Goal: Check status: Check status

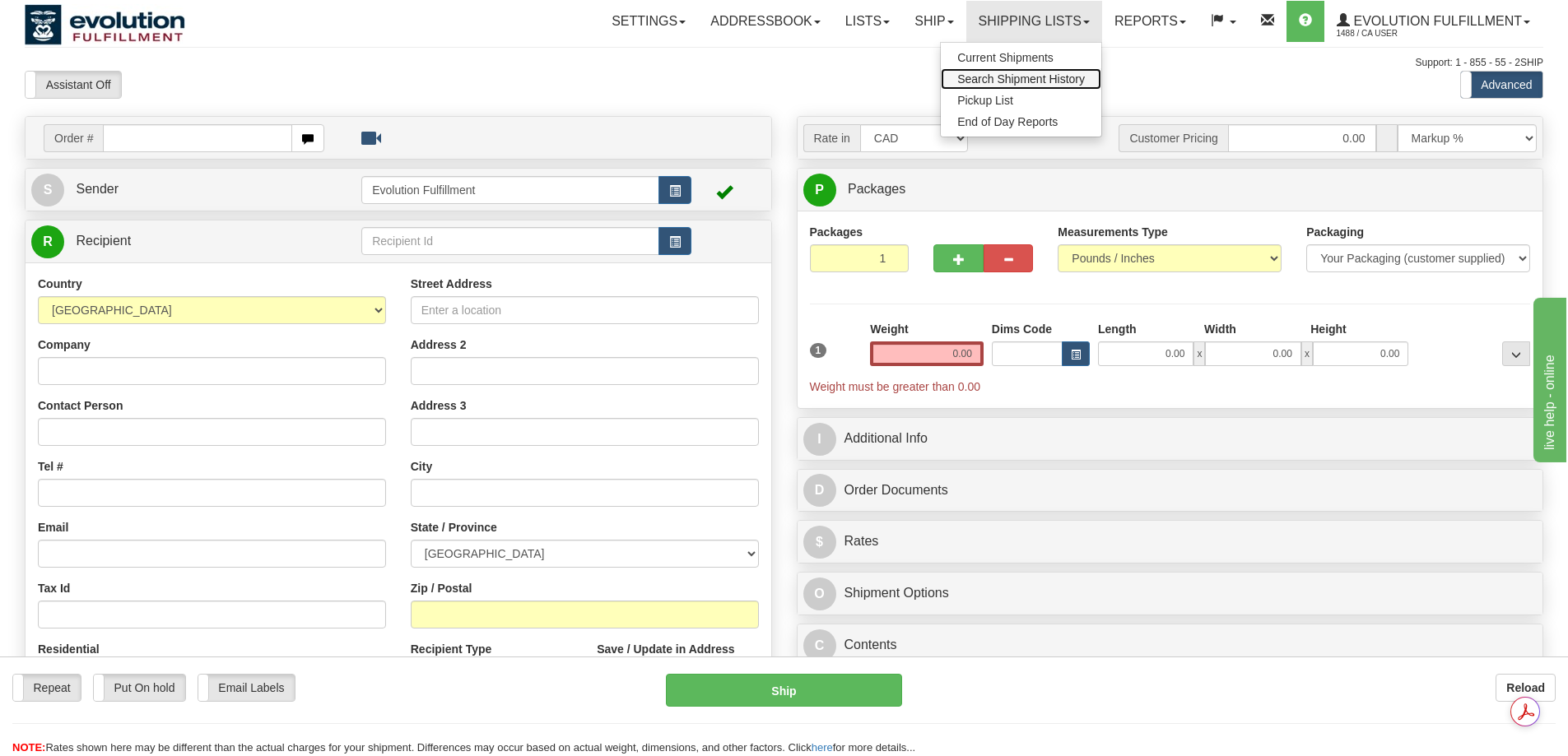
click at [1013, 79] on span "Search Shipment History" at bounding box center [1020, 79] width 127 height 14
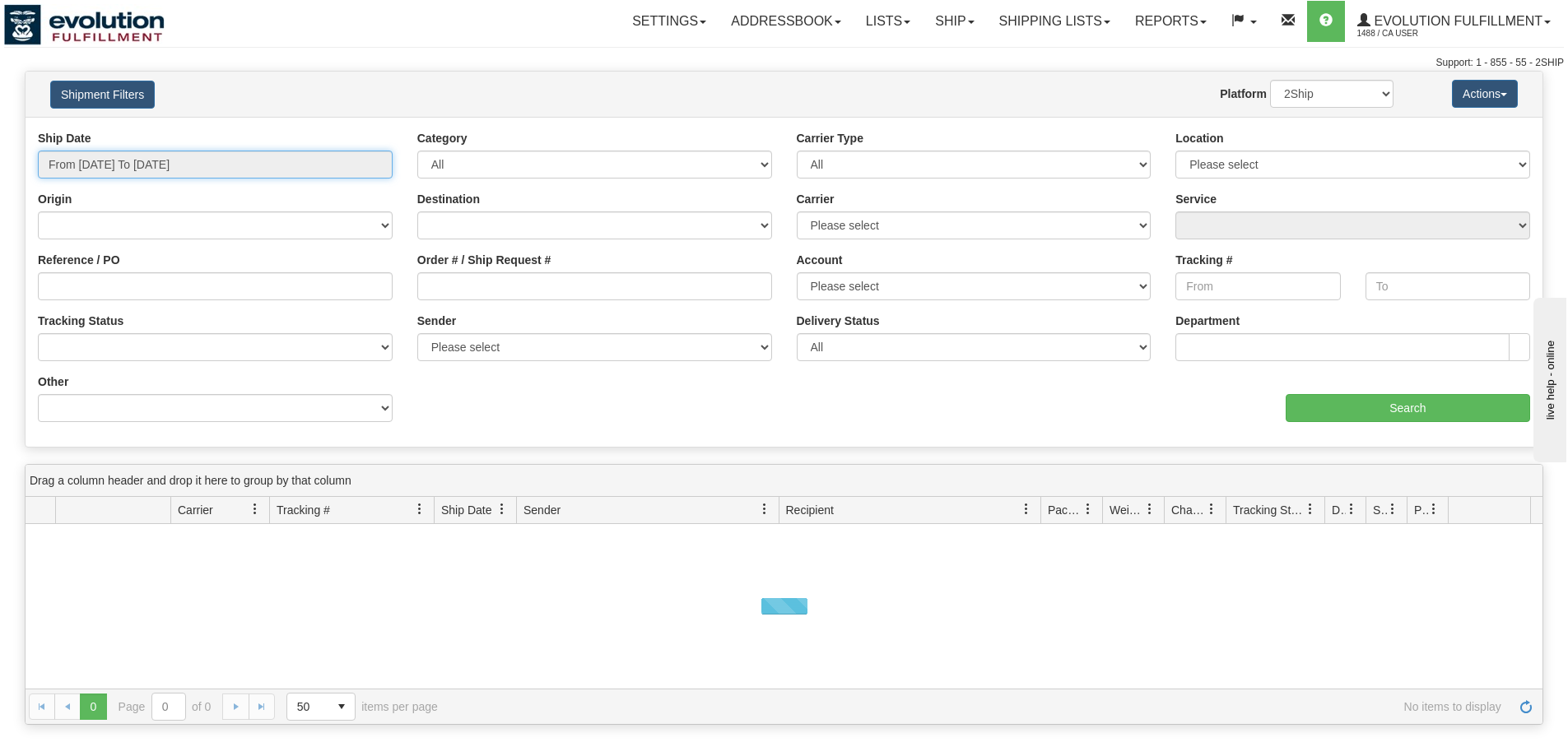
type input "[DATE]"
click at [153, 170] on input "From [DATE] To [DATE]" at bounding box center [215, 164] width 354 height 28
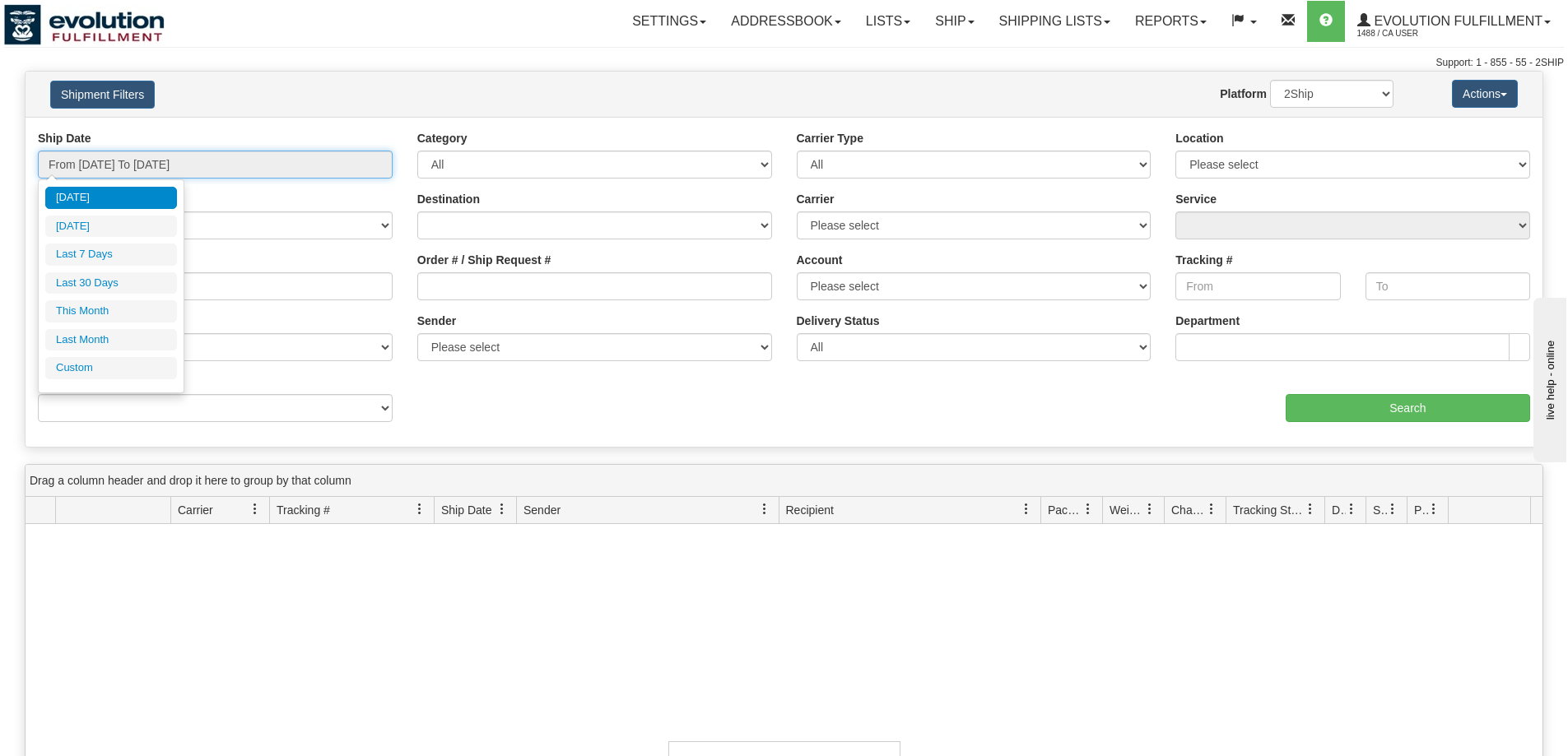
type input "[DATE]"
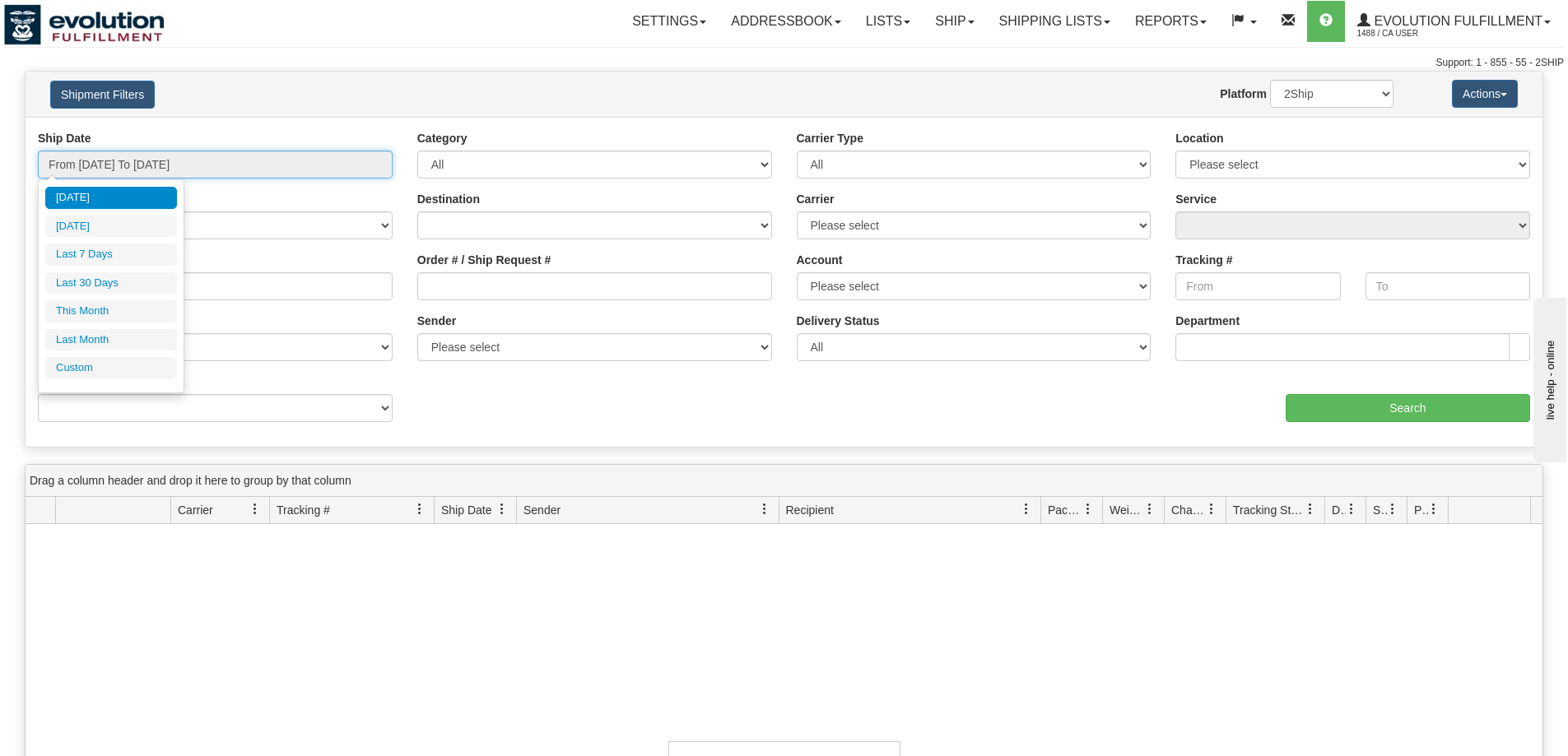
type input "[DATE]"
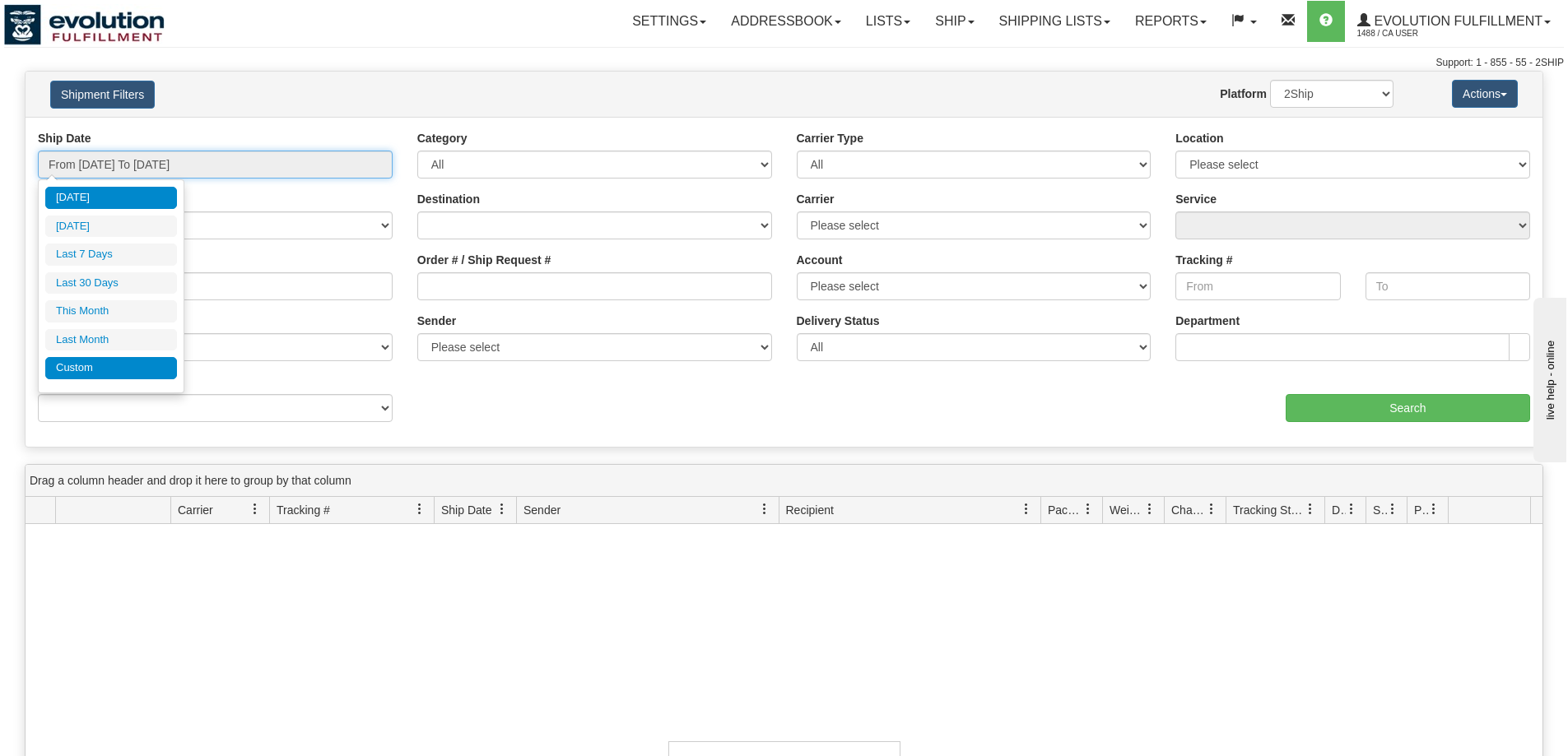
type input "[DATE]"
click at [112, 371] on li "Custom" at bounding box center [110, 368] width 131 height 22
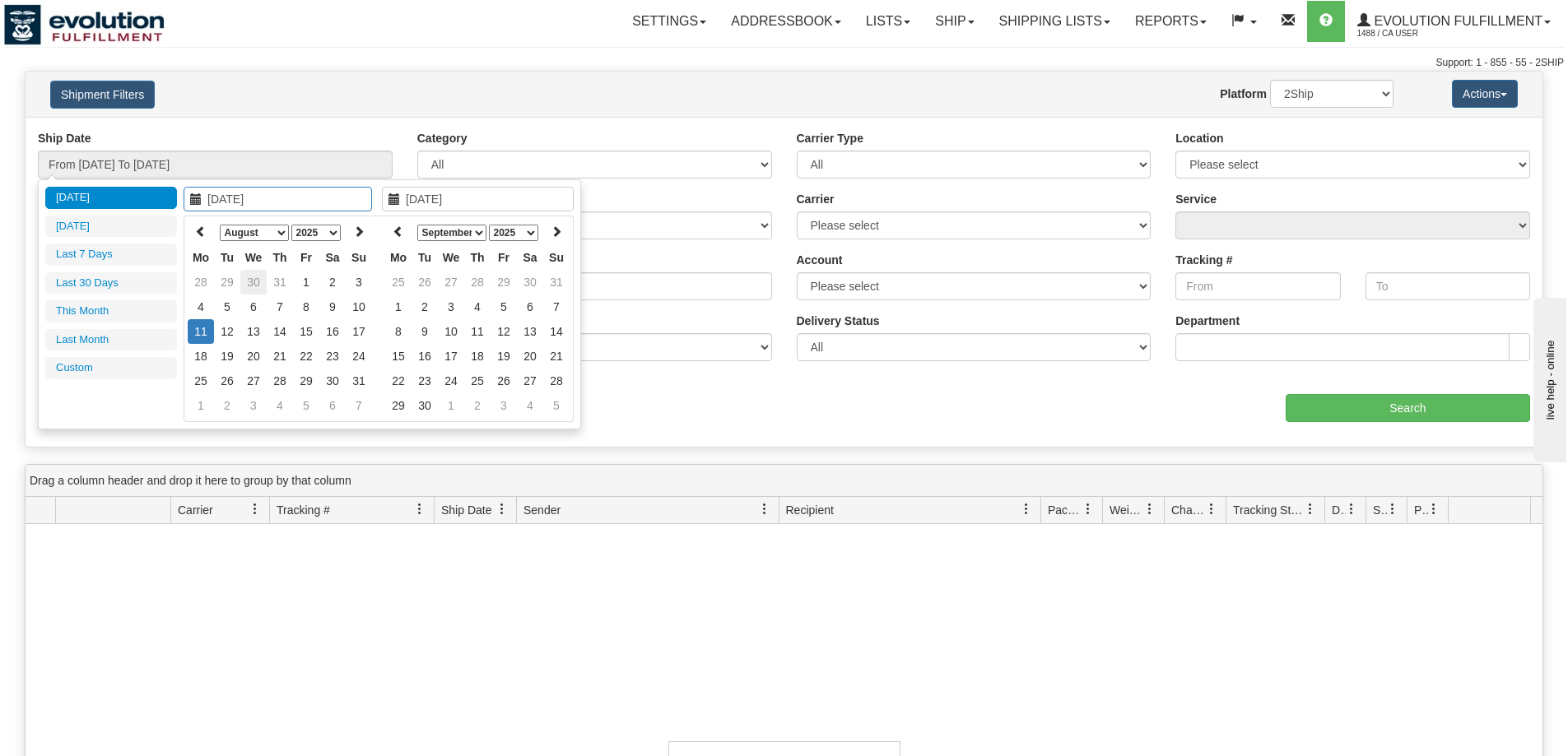
type input "07/01/2025"
type input "07/31/2025"
type input "[DATE]"
click at [197, 235] on icon at bounding box center [201, 231] width 12 height 12
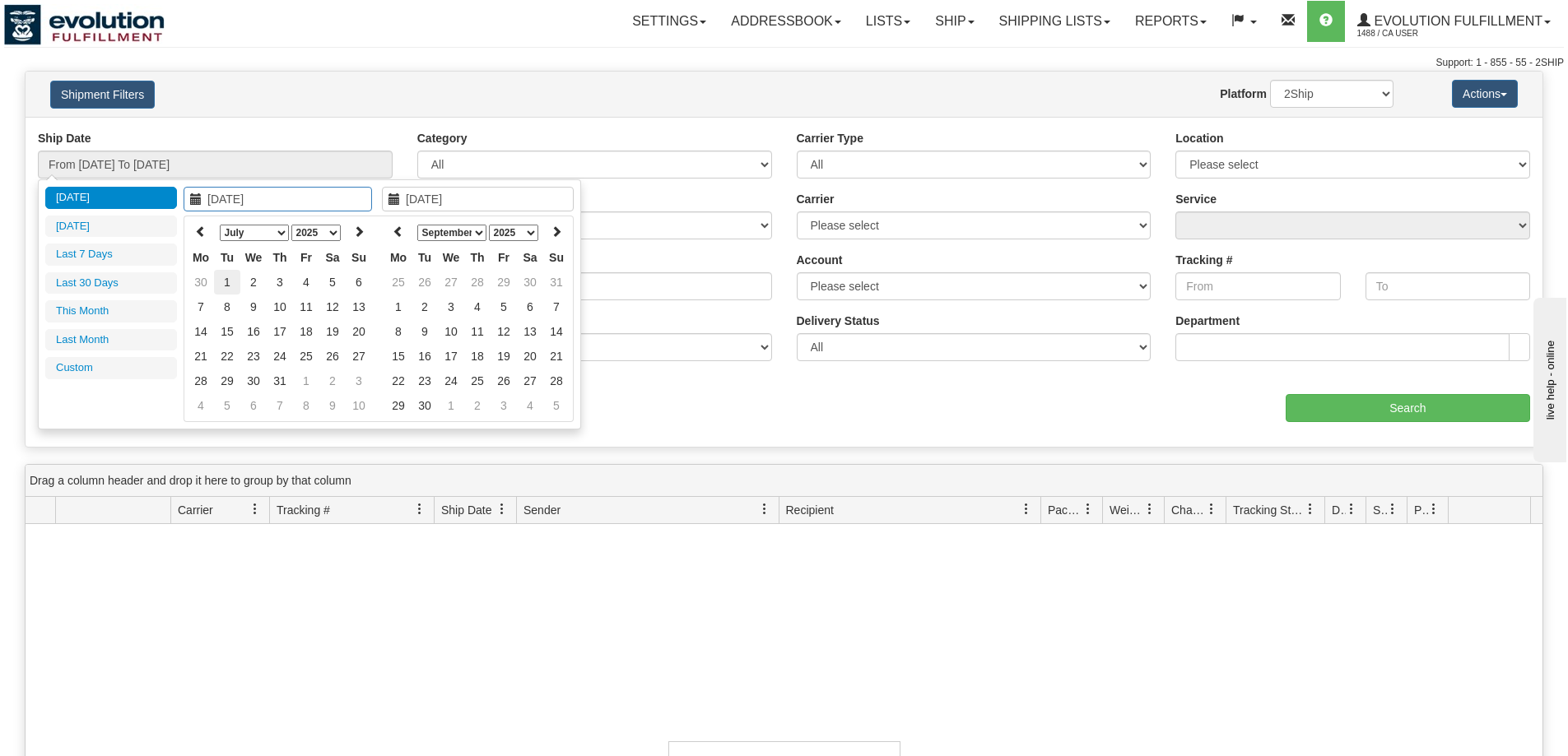
type input "07/01/2025"
click at [231, 279] on td "1" at bounding box center [226, 281] width 26 height 25
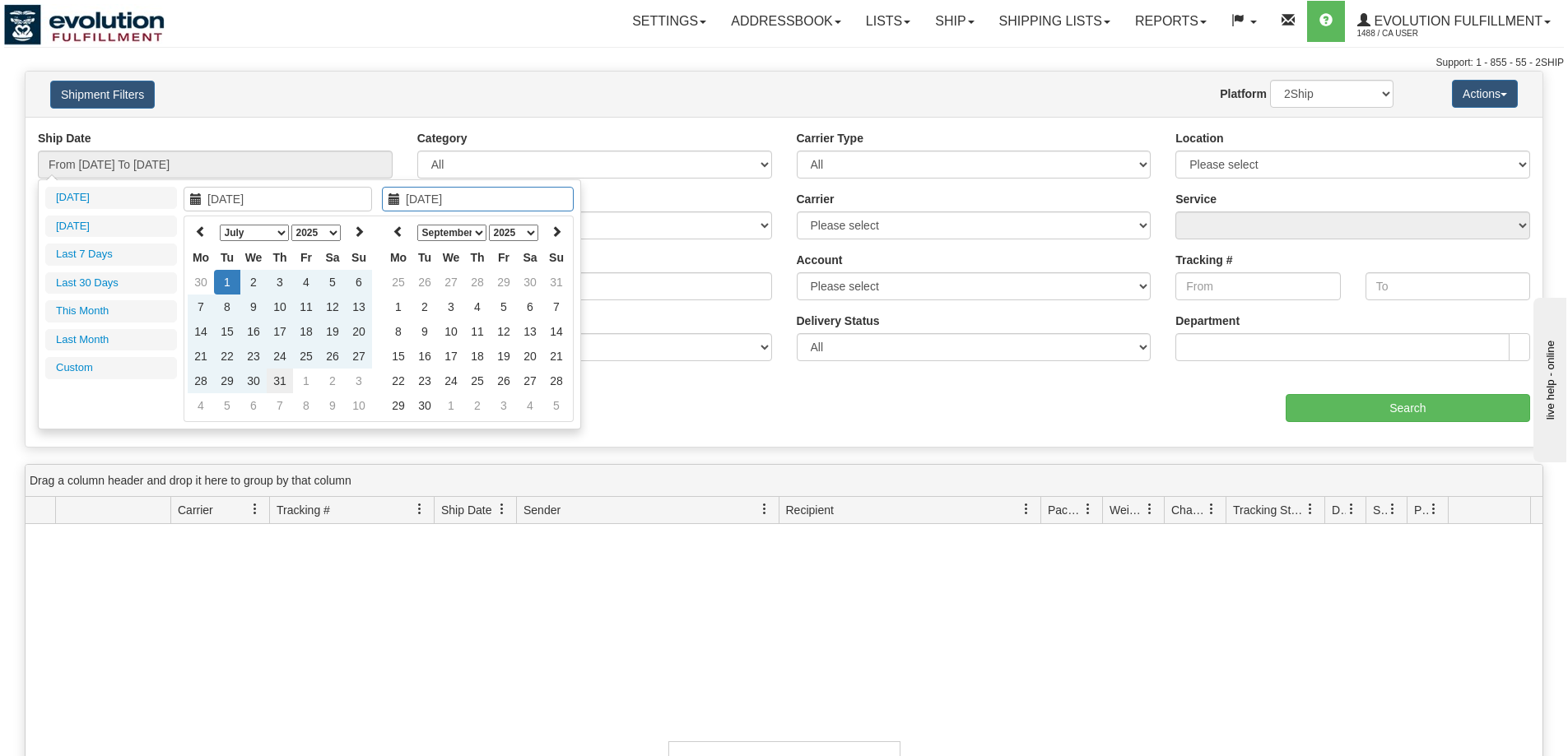
type input "07/31/2025"
click at [275, 386] on td "31" at bounding box center [280, 381] width 26 height 25
type input "From 07/01/2025 To 07/31/2025"
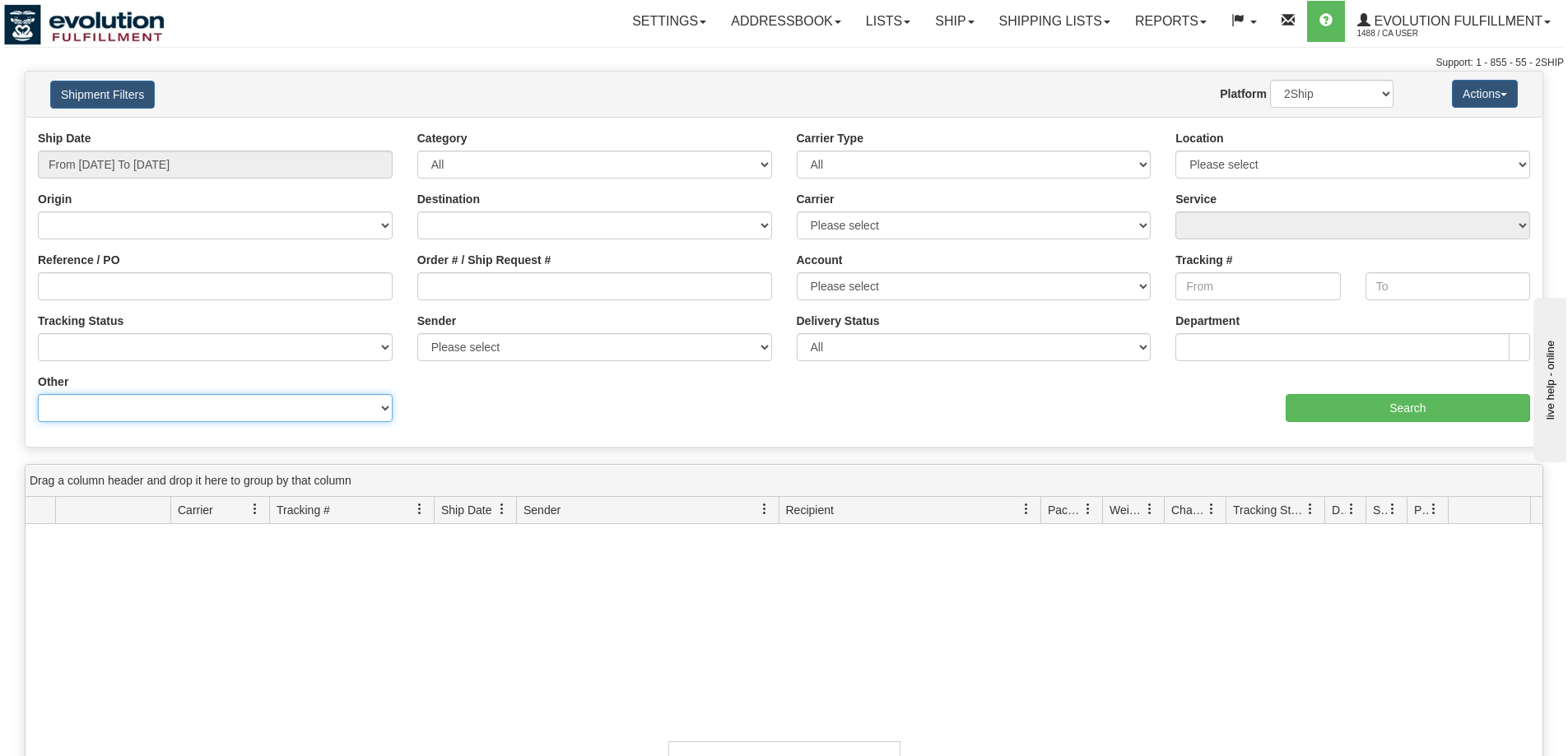
click at [348, 416] on select "Billing Account # Billing Type BOL # (LTL) Commodity Or Documents Consolidation…" at bounding box center [215, 408] width 354 height 28
select select "Sender_Company"
click at [38, 394] on select "Billing Account # Billing Type BOL # (LTL) Commodity Or Documents Consolidation…" at bounding box center [215, 408] width 354 height 28
click at [524, 414] on input "Value" at bounding box center [594, 408] width 354 height 28
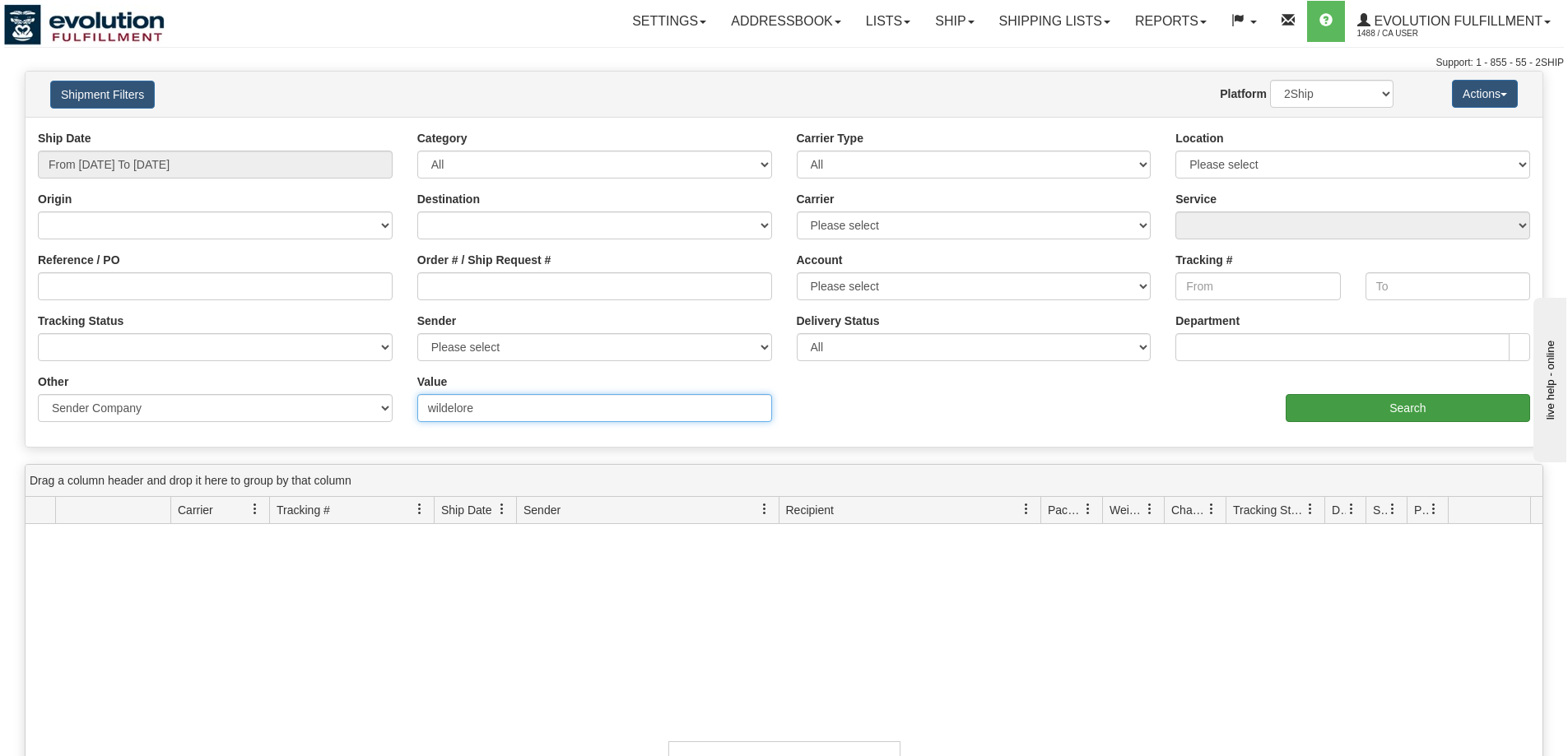
type input "wildelore"
click at [1442, 403] on input "Search" at bounding box center [1408, 408] width 244 height 28
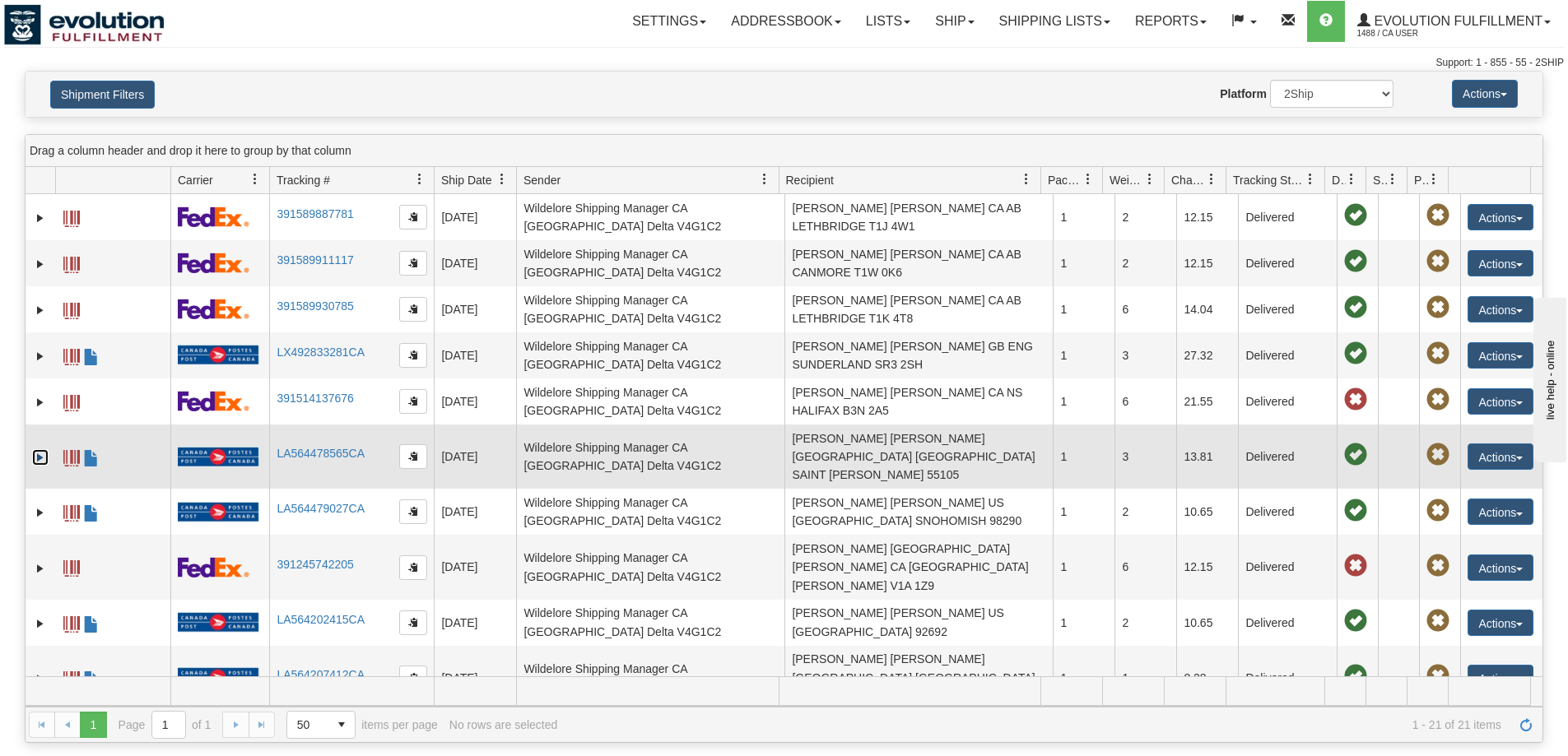
click at [36, 466] on link "Expand" at bounding box center [40, 457] width 16 height 16
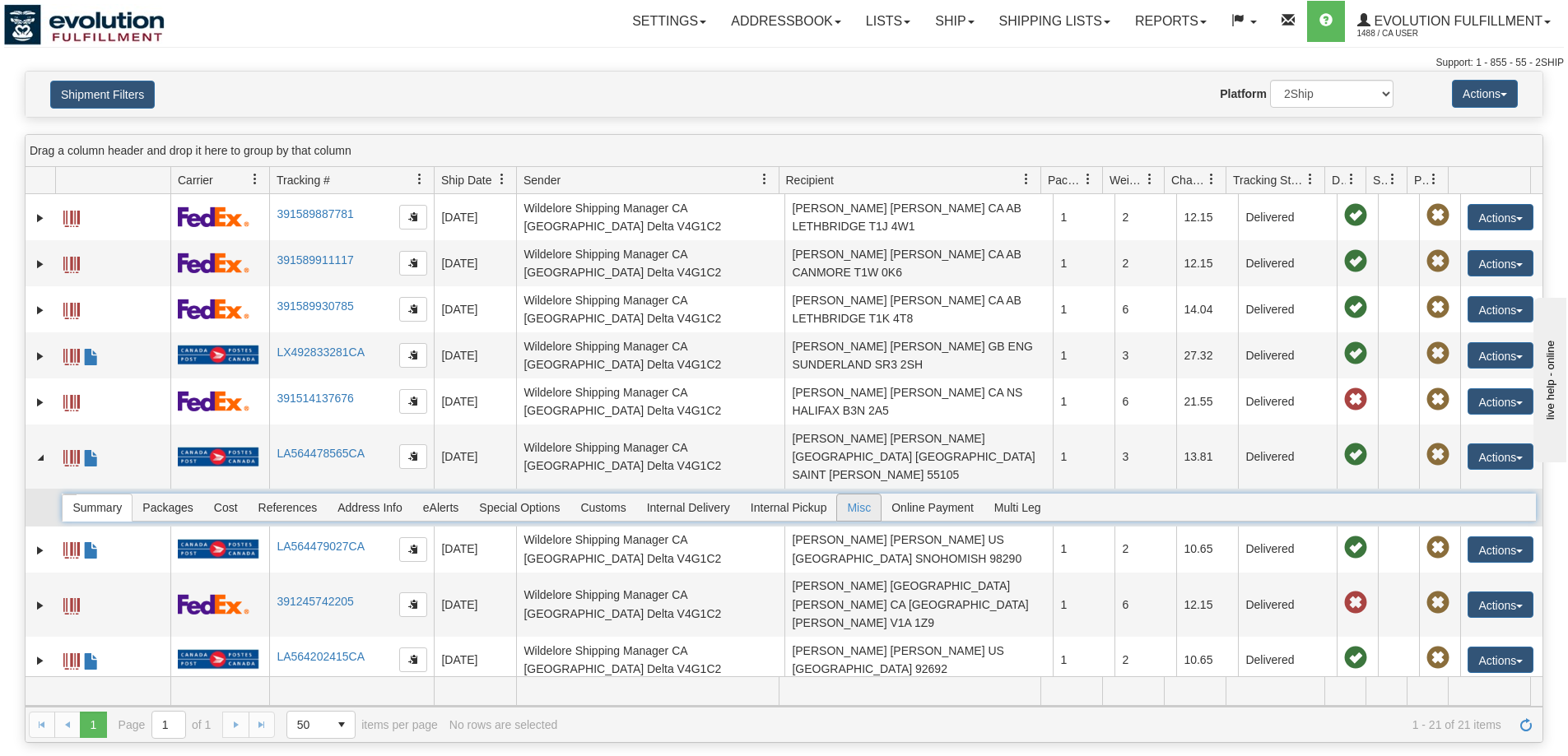
click at [846, 513] on span "Misc" at bounding box center [858, 508] width 43 height 26
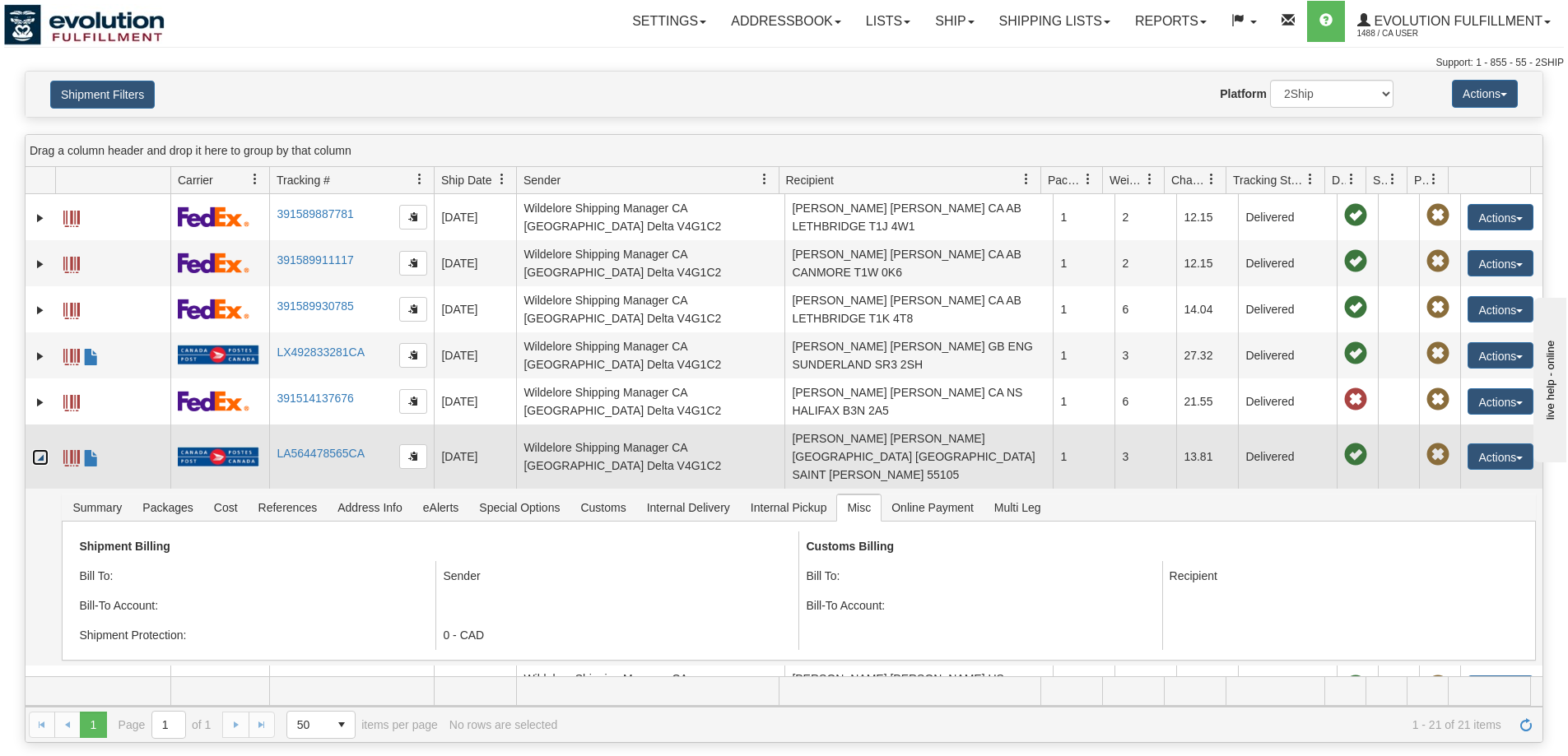
click at [42, 466] on link "Collapse" at bounding box center [40, 457] width 16 height 16
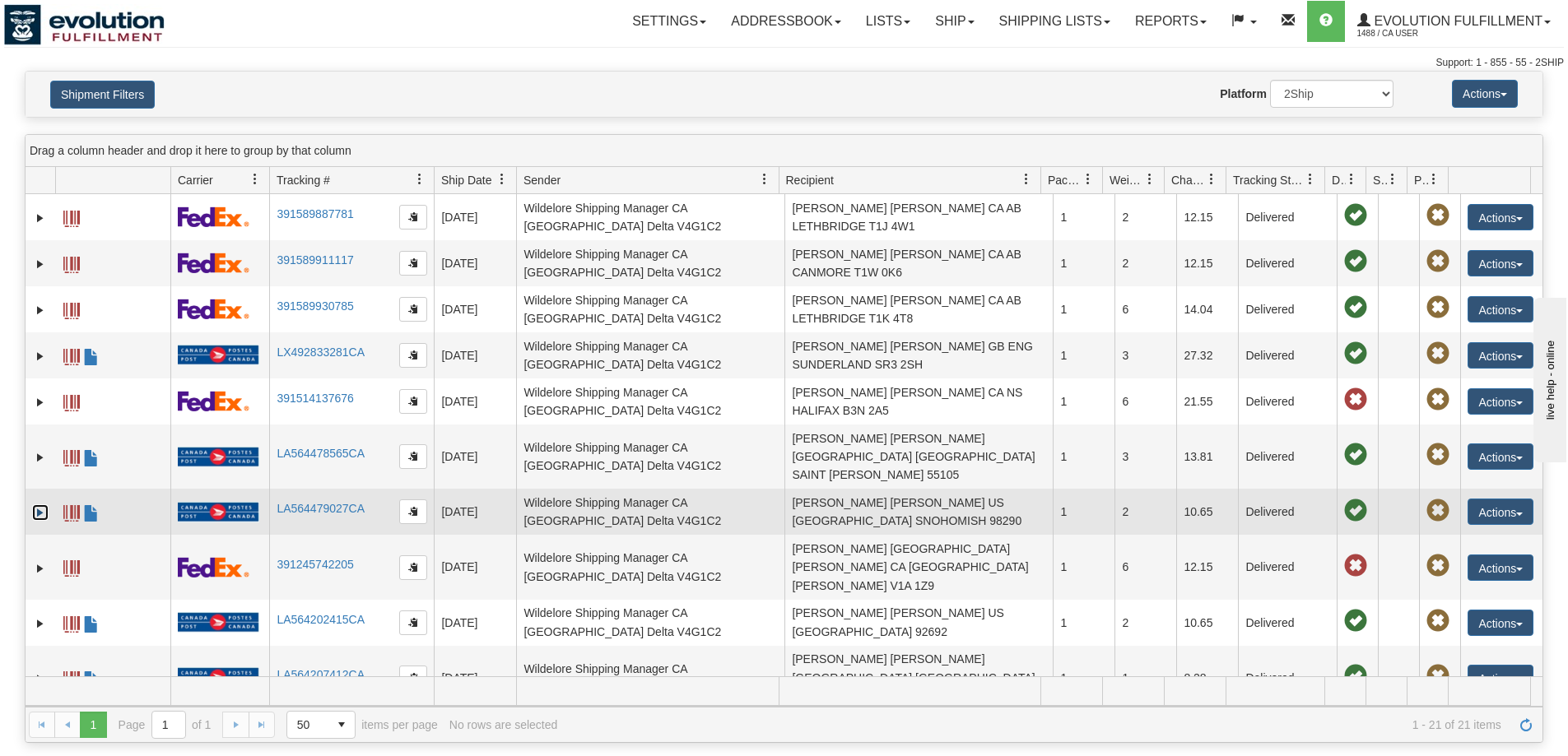
click at [38, 511] on link "Expand" at bounding box center [40, 512] width 16 height 16
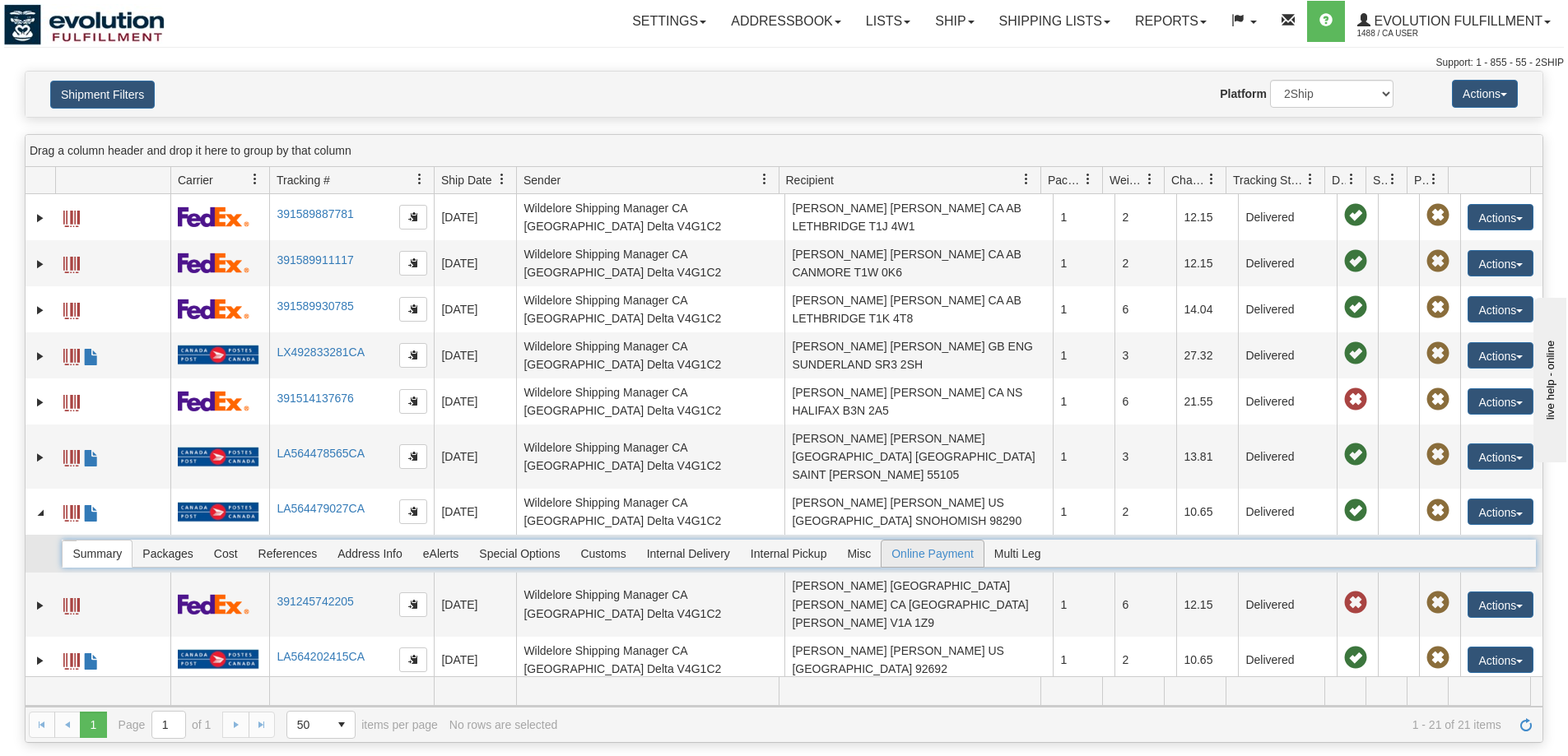
click at [867, 553] on span "Misc" at bounding box center [858, 553] width 43 height 26
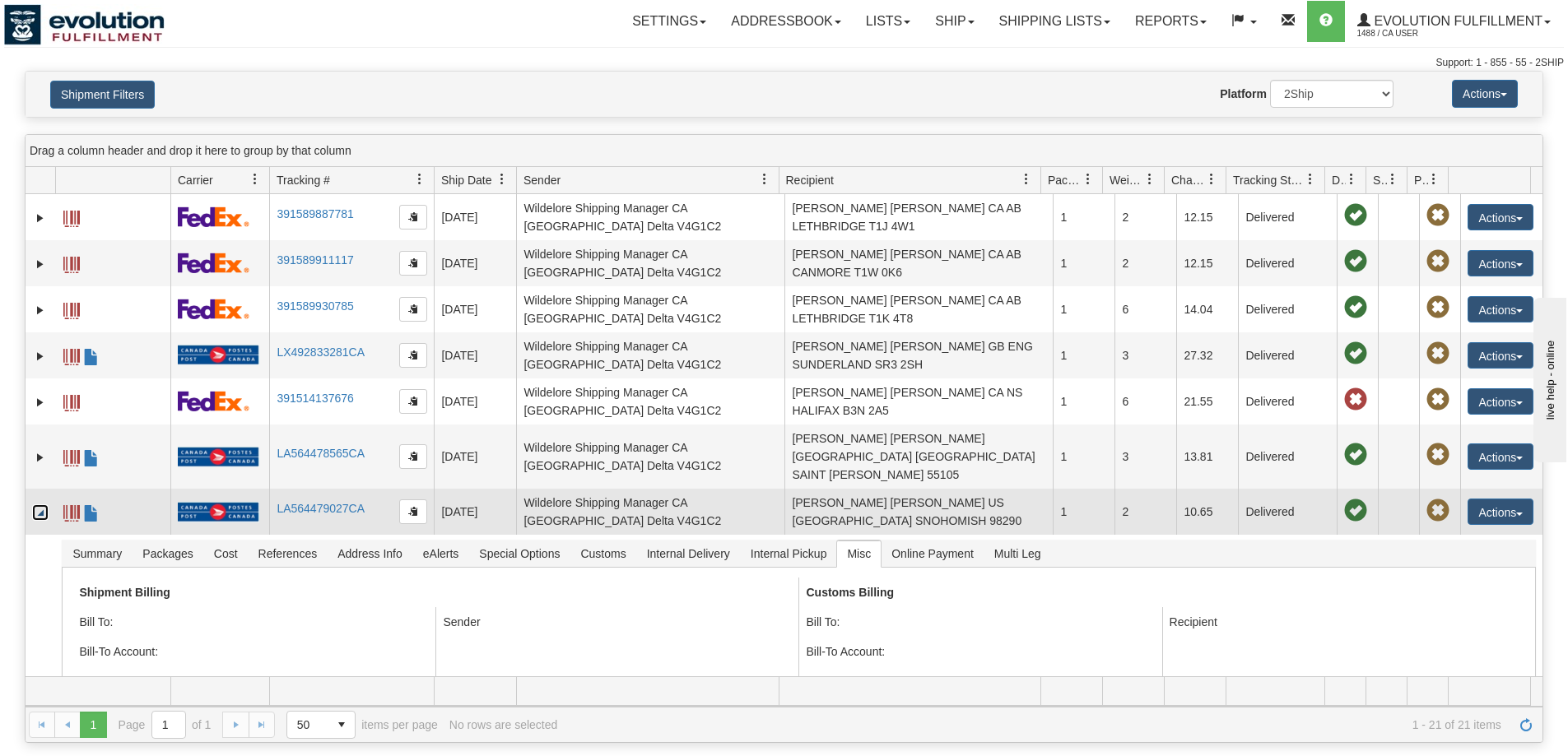
click at [42, 518] on link "Collapse" at bounding box center [40, 512] width 16 height 16
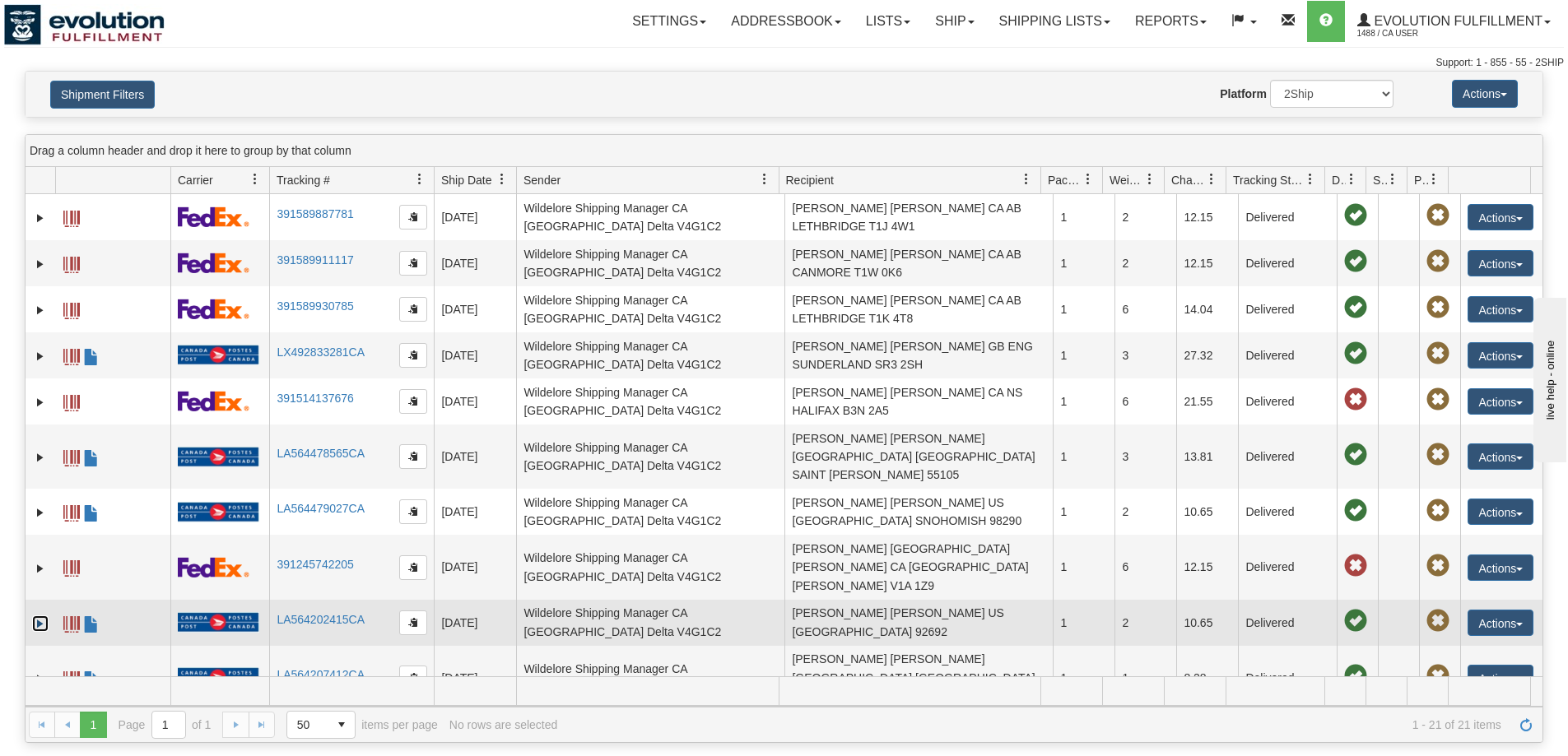
click at [37, 615] on link "Expand" at bounding box center [40, 623] width 16 height 16
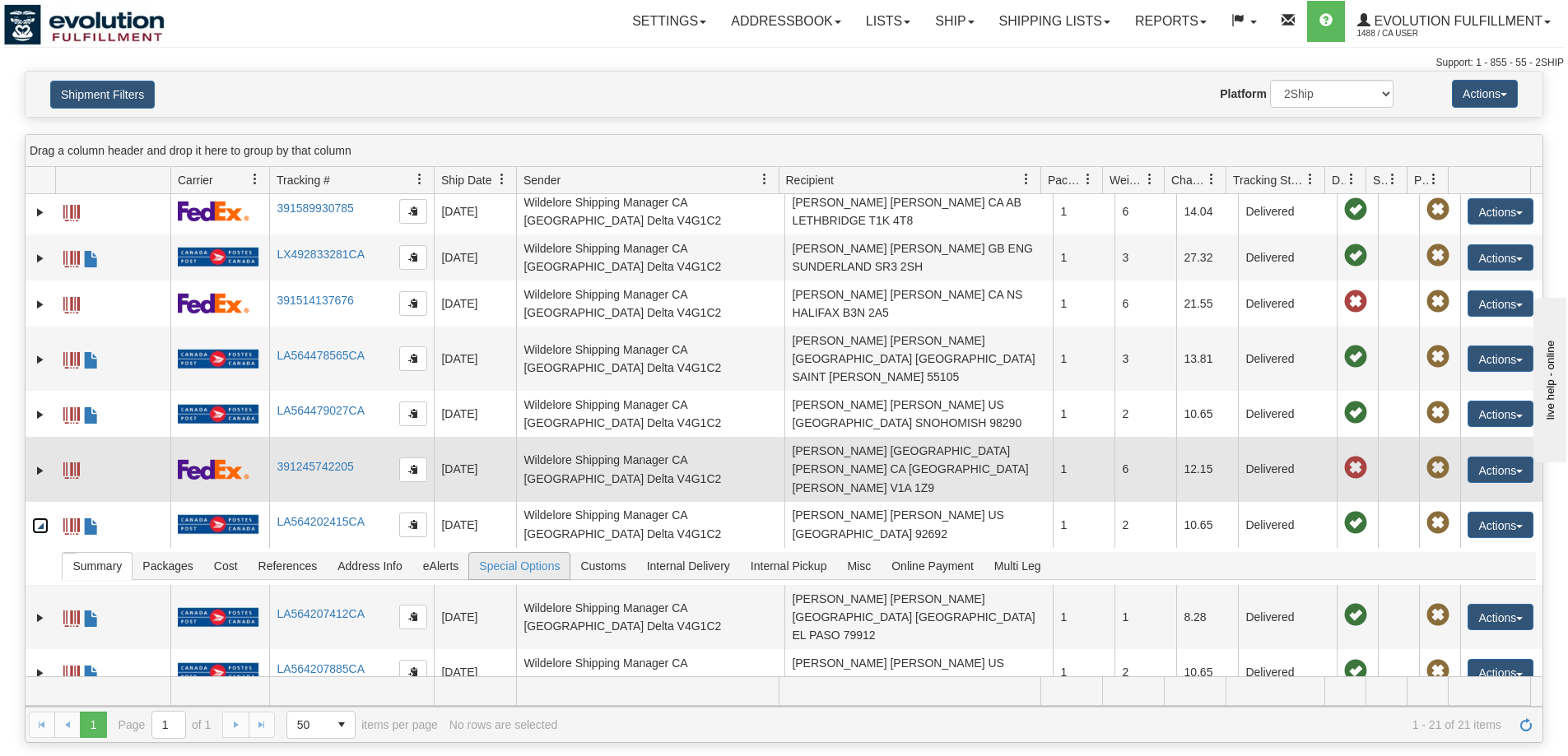
scroll to position [137, 0]
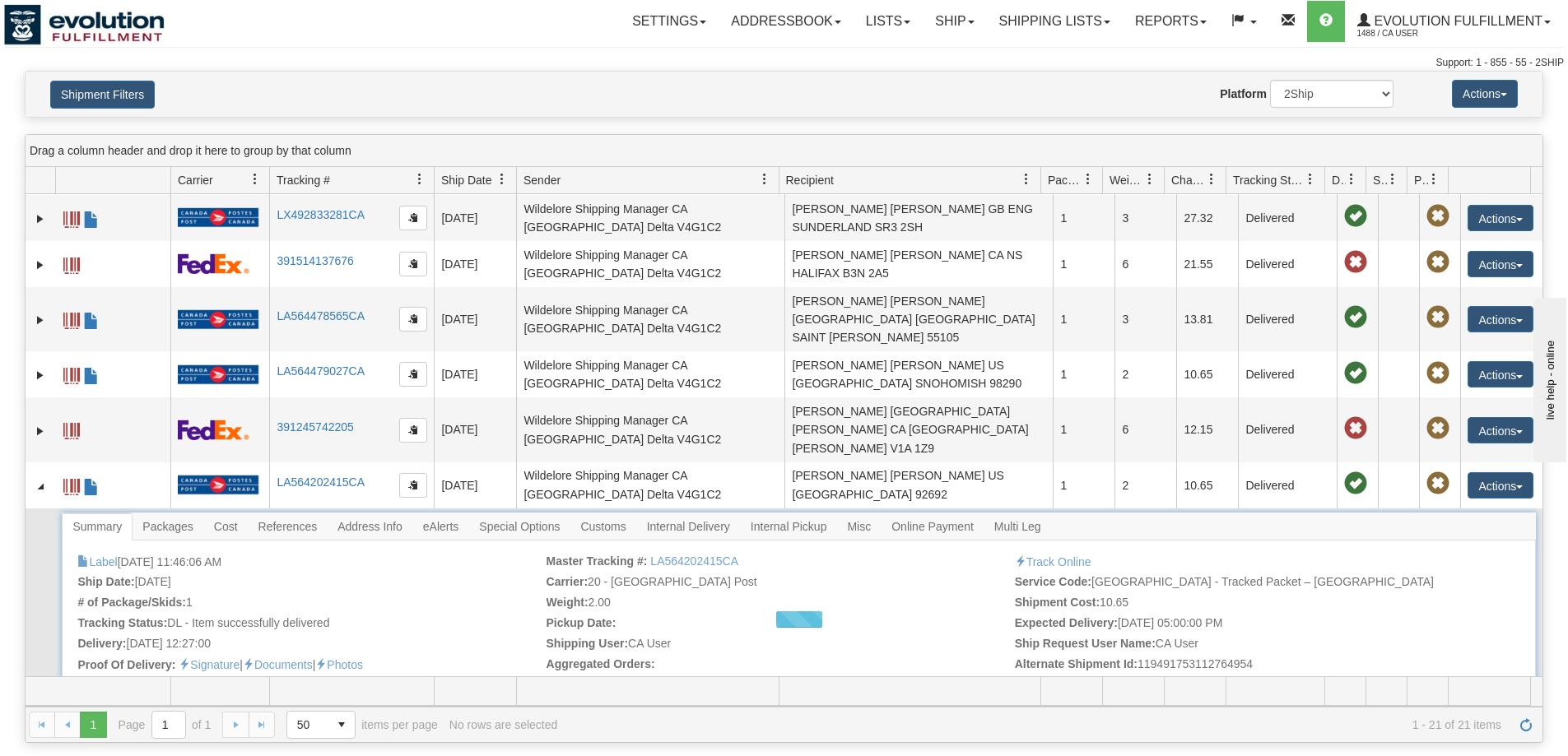
click at [850, 513] on div at bounding box center [798, 619] width 1473 height 213
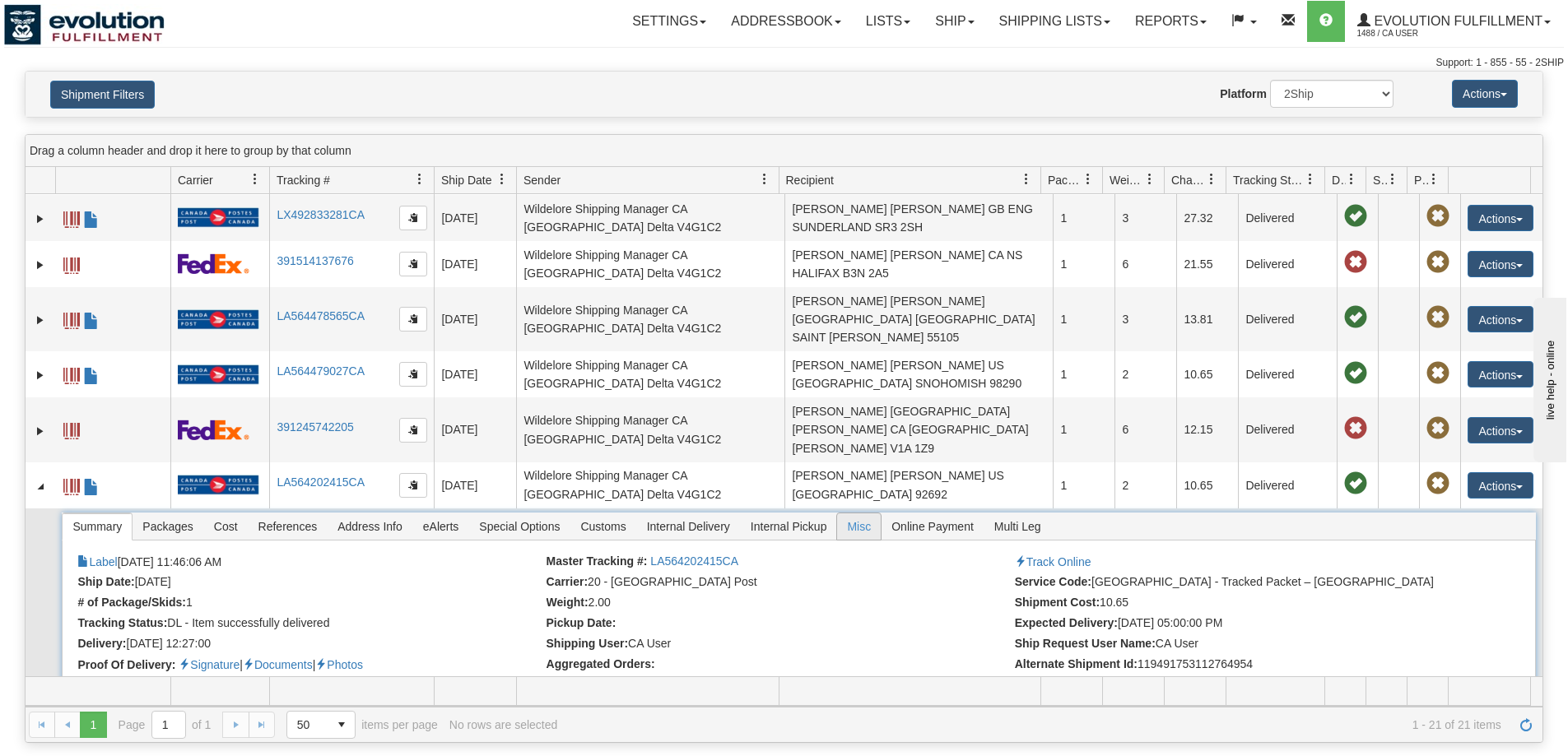
click at [865, 514] on span "Misc" at bounding box center [858, 526] width 43 height 26
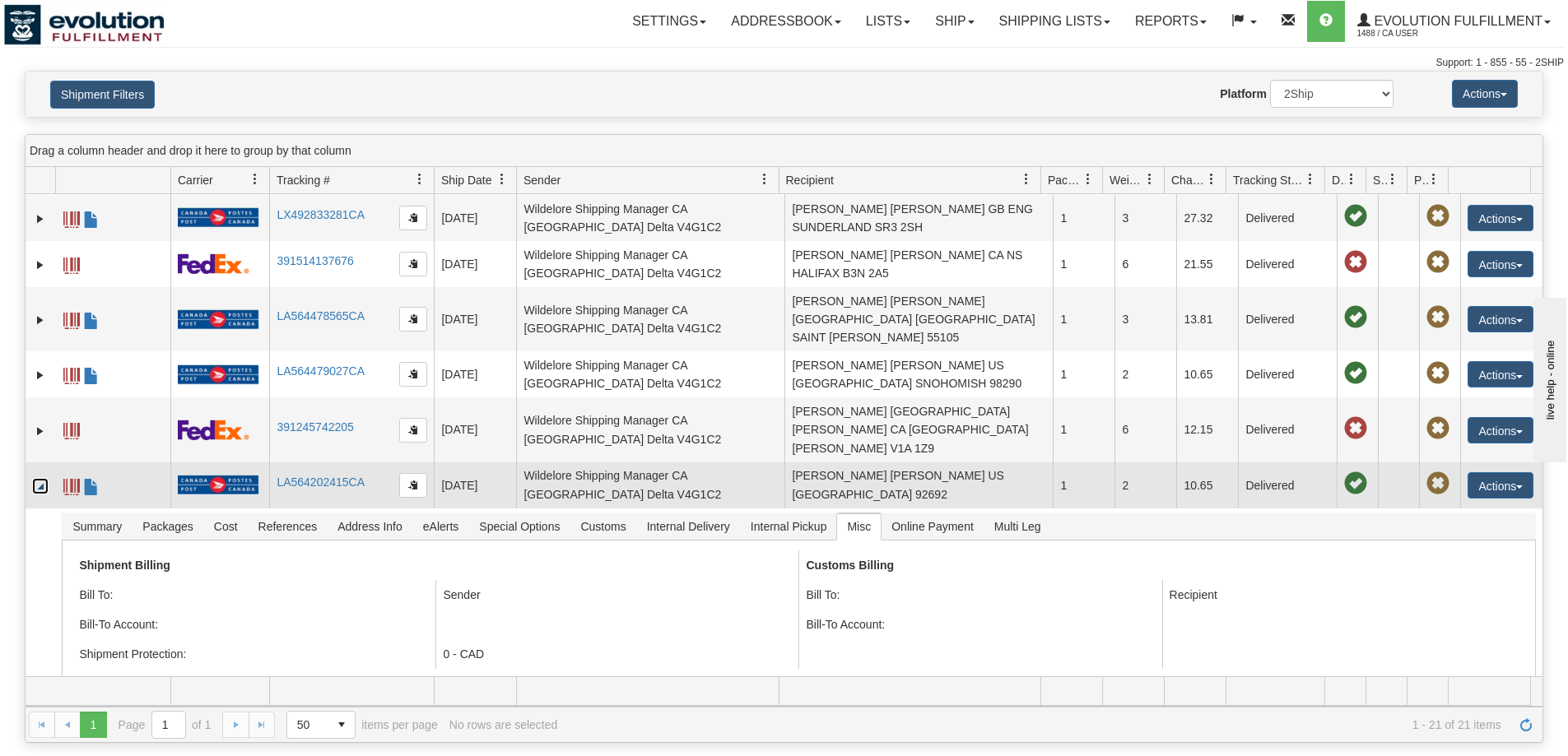
click at [41, 478] on link "Collapse" at bounding box center [40, 486] width 16 height 16
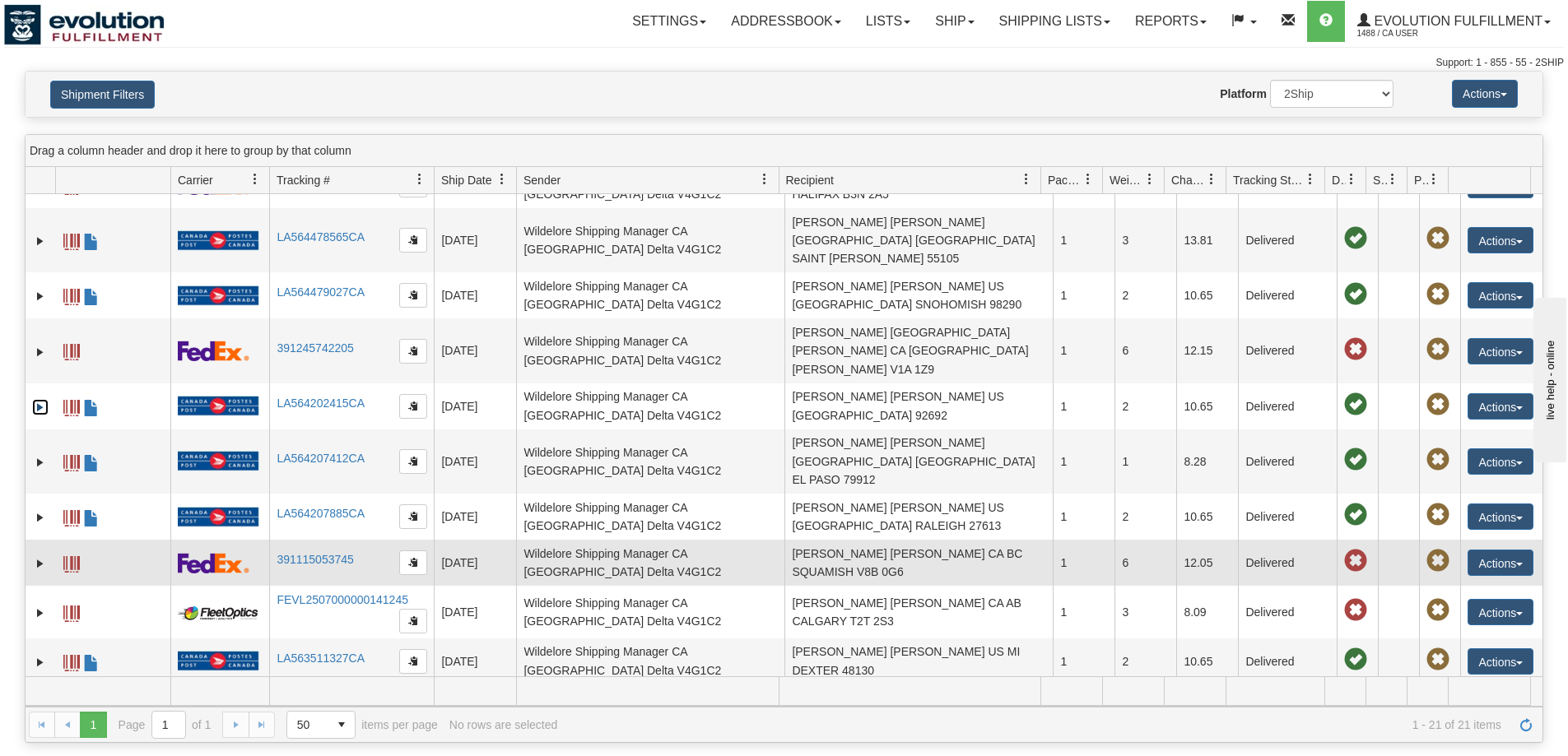
scroll to position [274, 0]
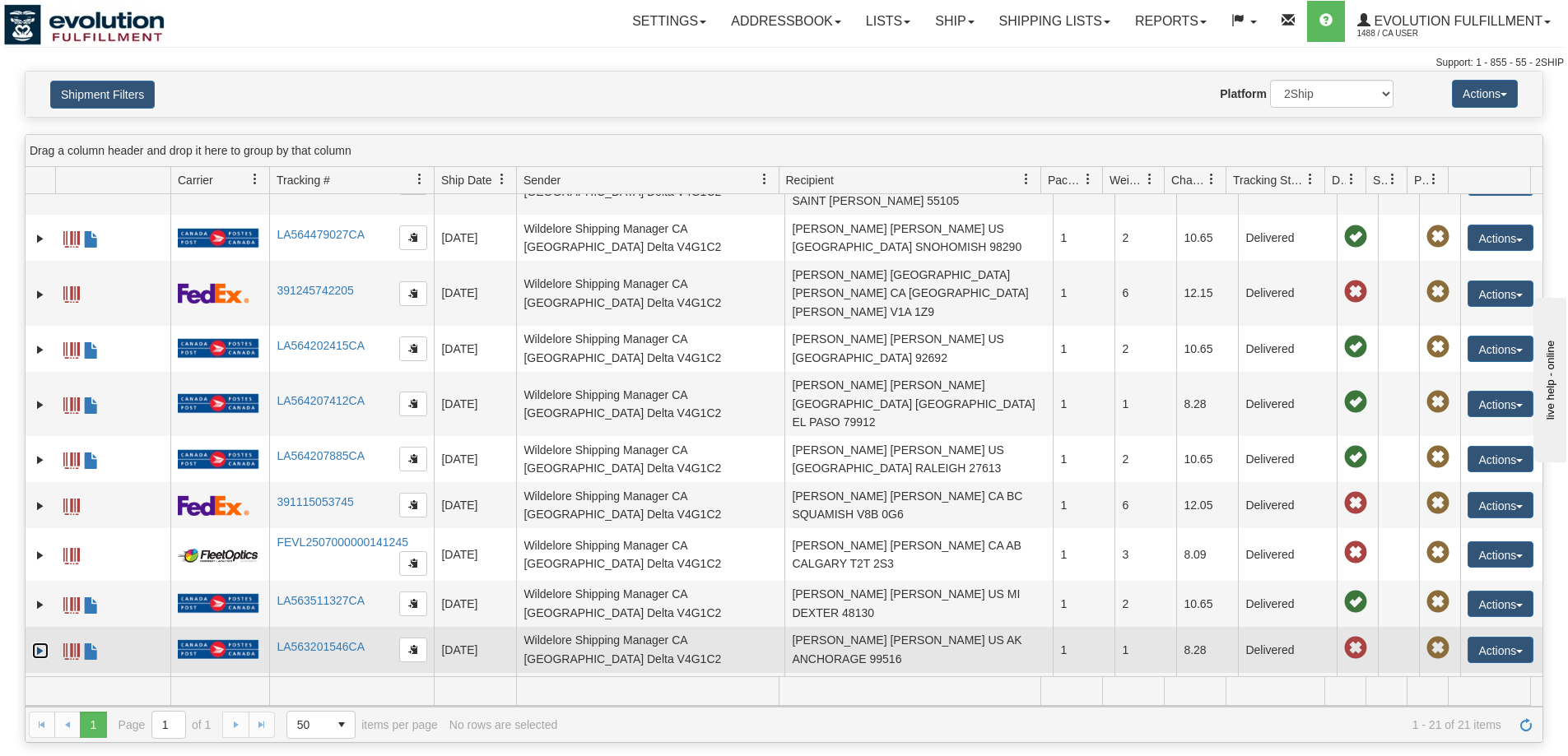
click at [39, 642] on link "Expand" at bounding box center [40, 650] width 16 height 16
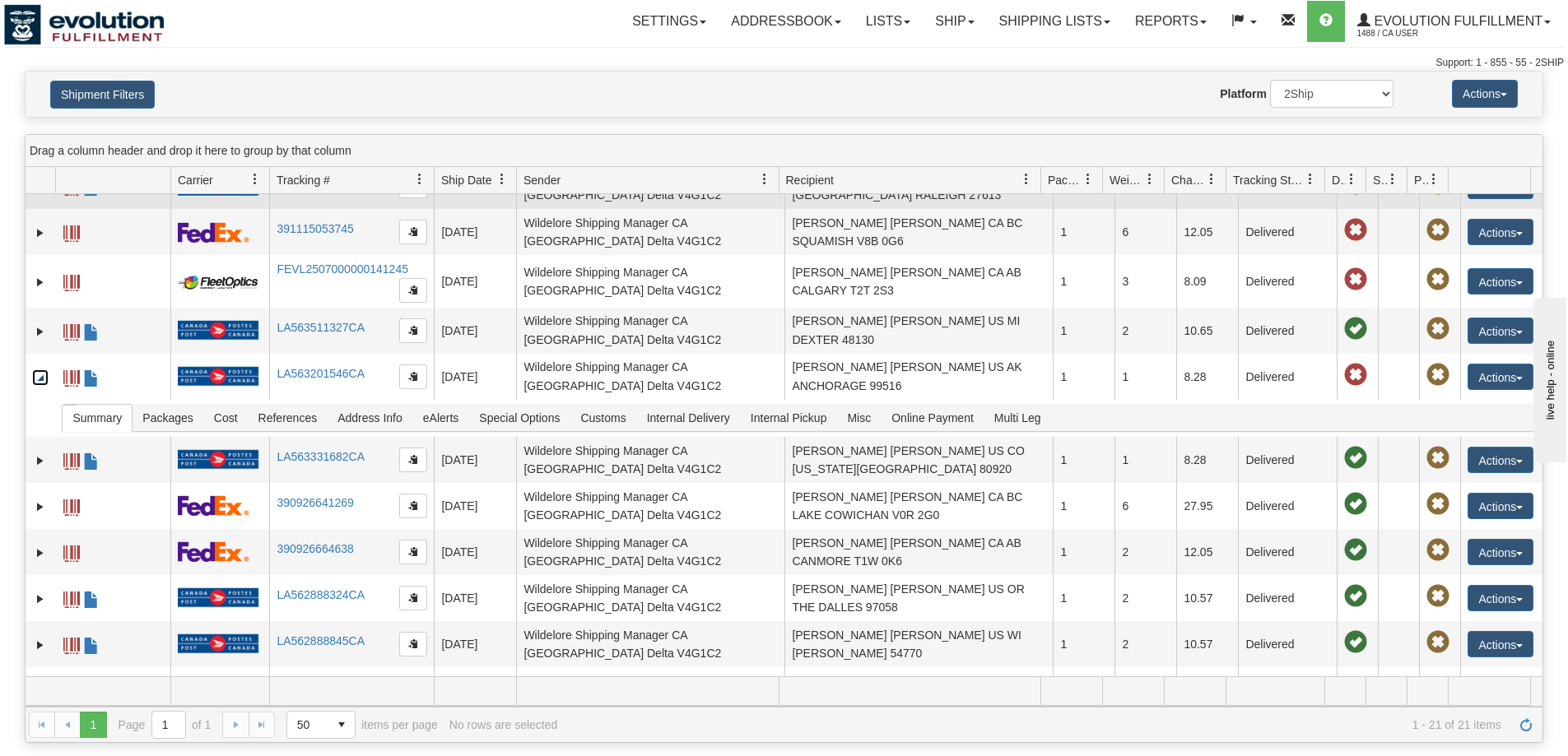
scroll to position [410, 0]
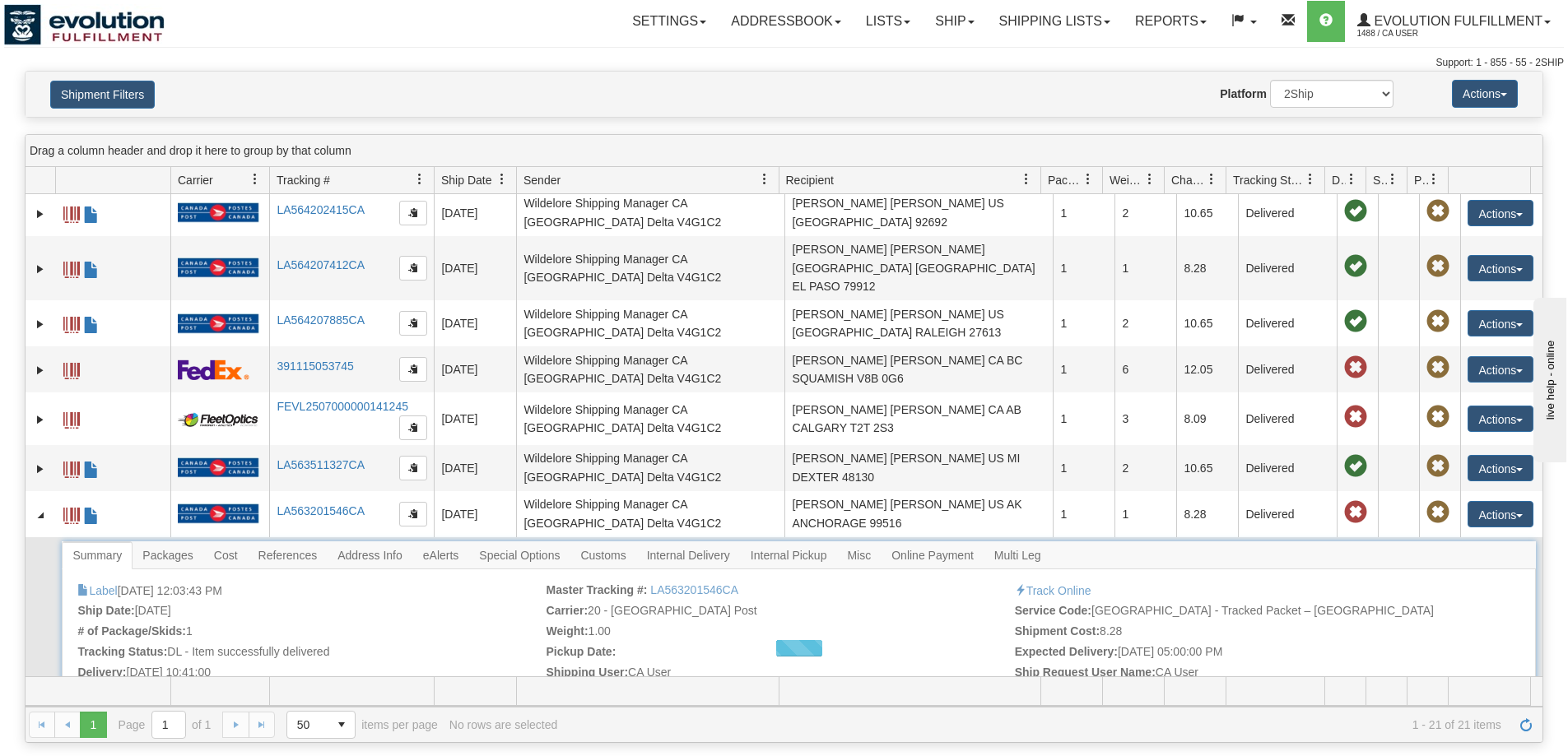
click at [859, 542] on div at bounding box center [798, 648] width 1473 height 213
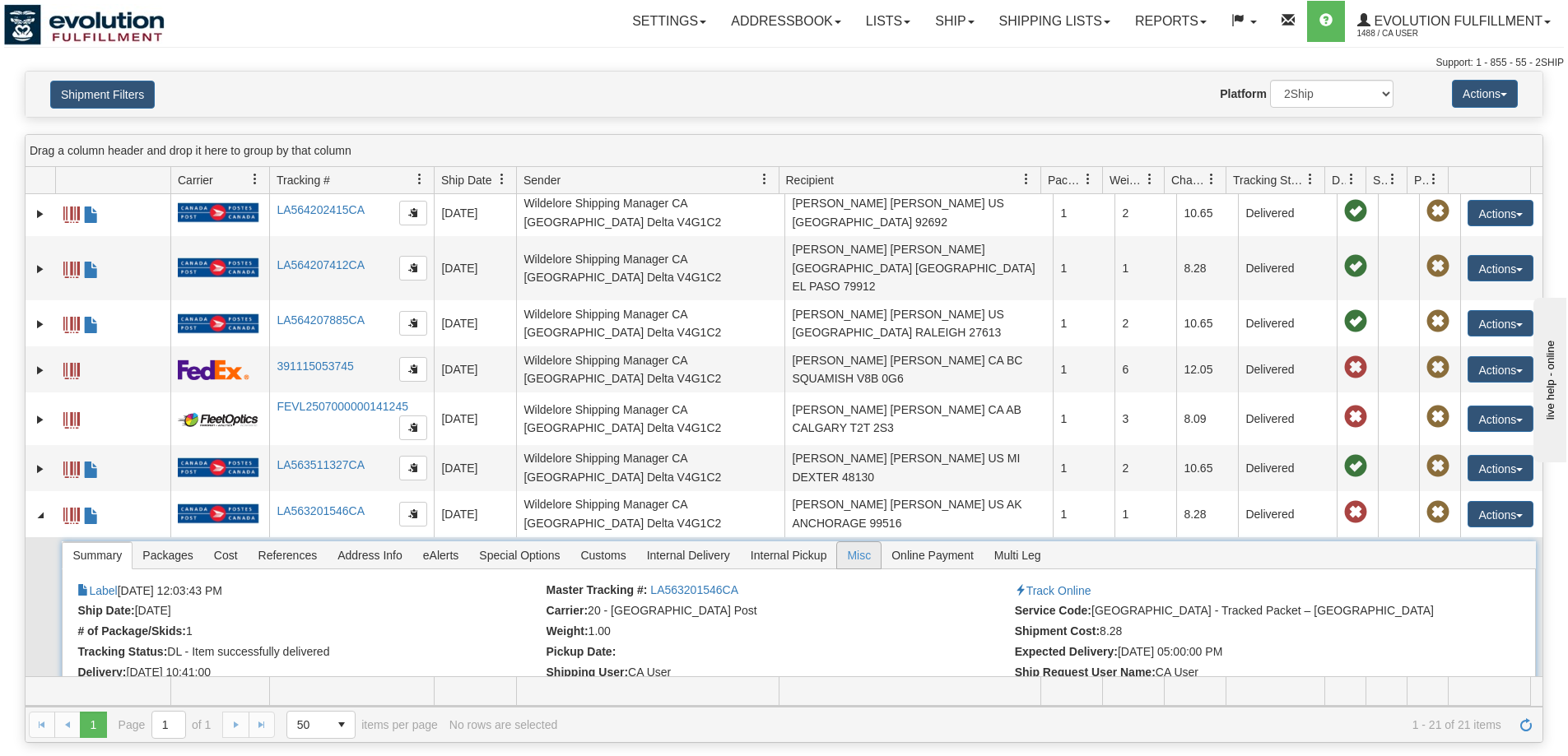
click at [859, 542] on span "Misc" at bounding box center [858, 555] width 43 height 26
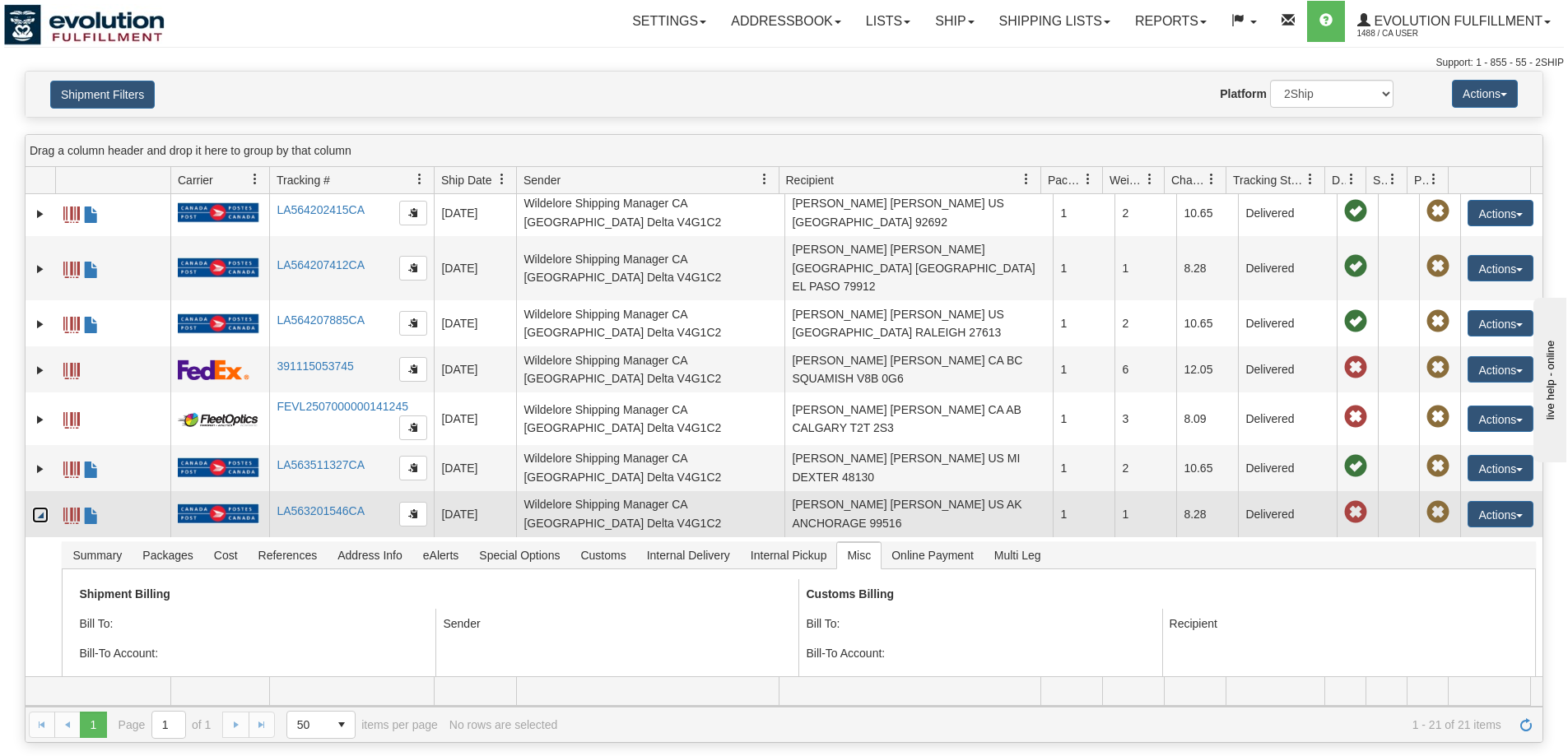
click at [41, 507] on link "Collapse" at bounding box center [40, 514] width 16 height 16
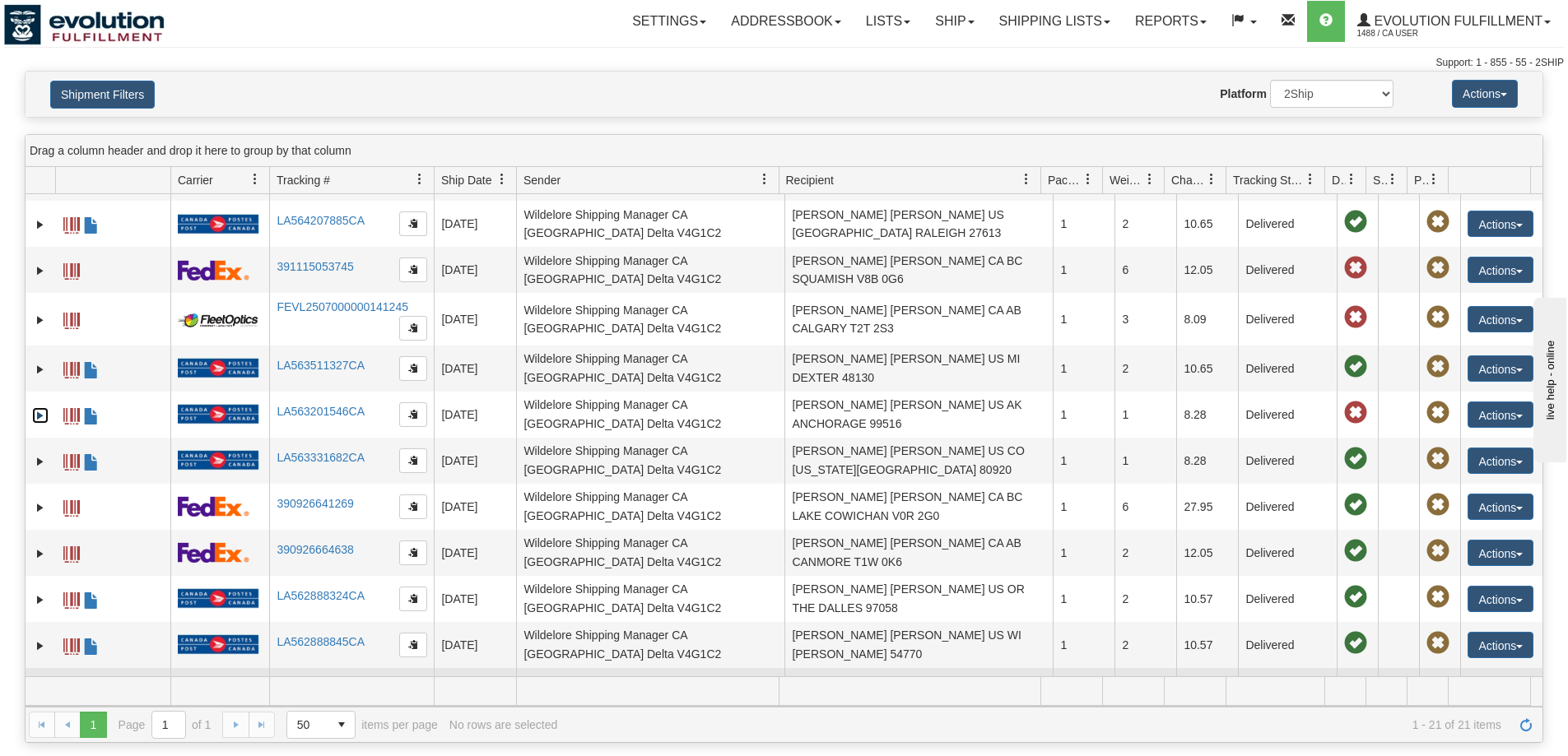
scroll to position [510, 0]
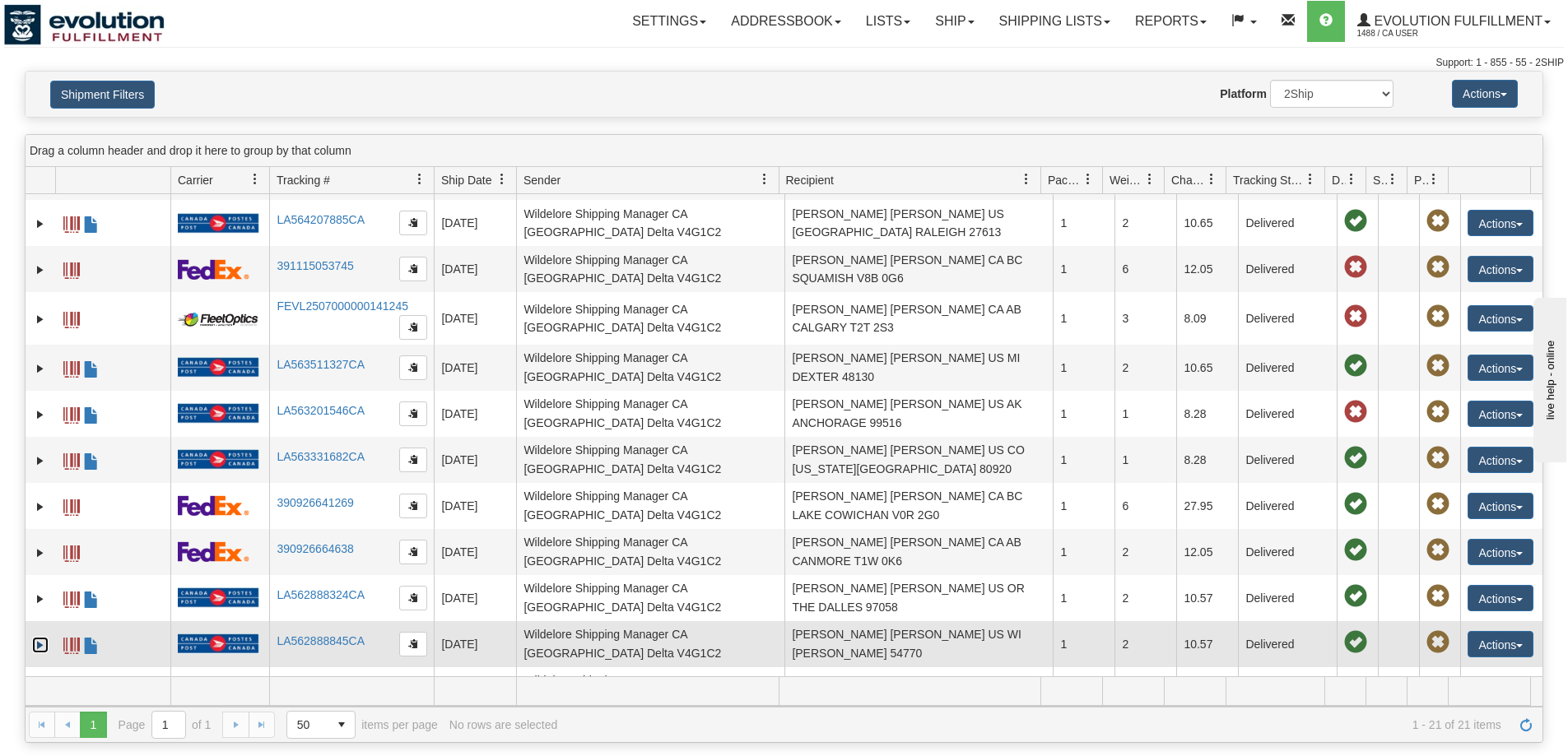
click at [38, 636] on link "Expand" at bounding box center [40, 644] width 16 height 16
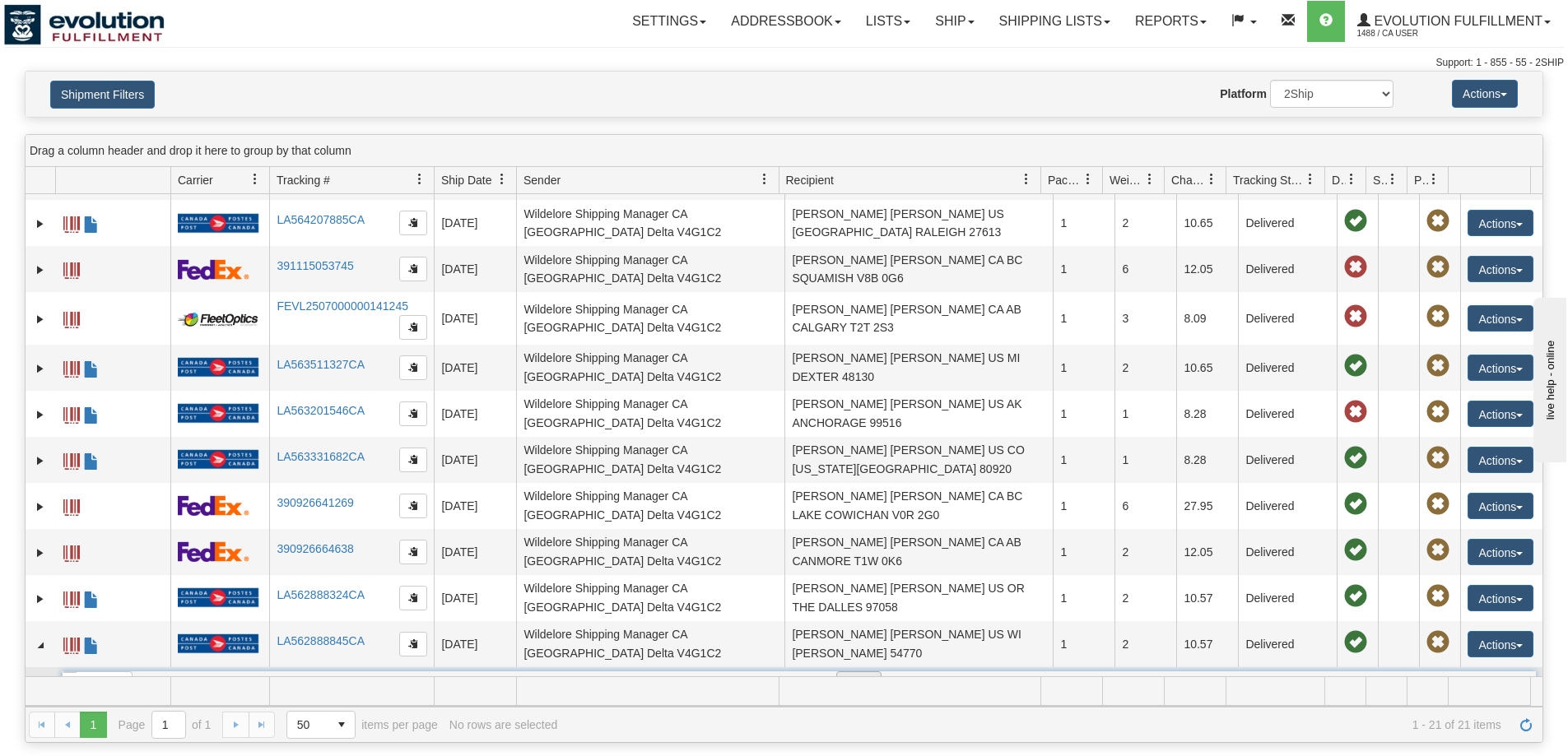
click at [843, 672] on span "Misc" at bounding box center [858, 685] width 43 height 26
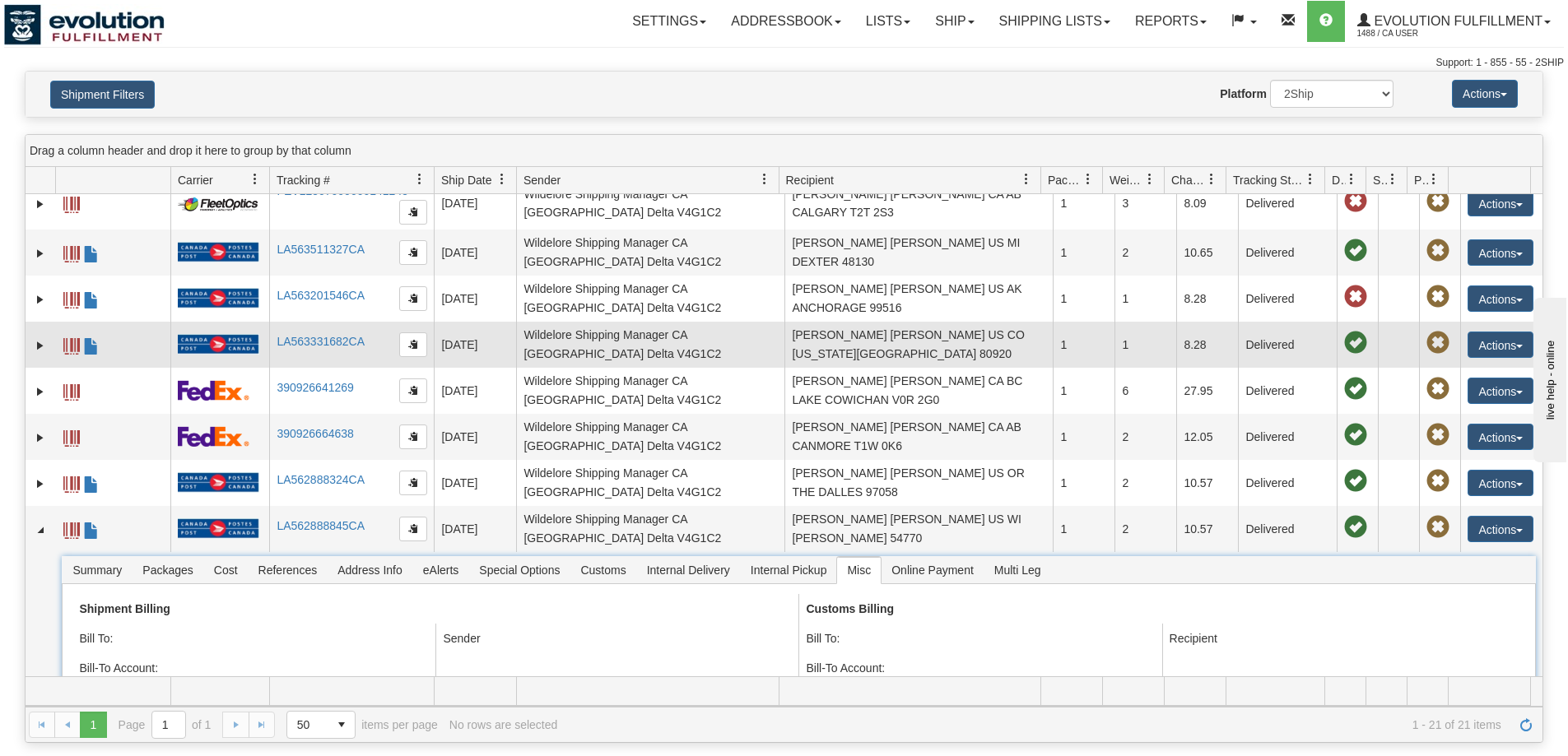
scroll to position [685, 0]
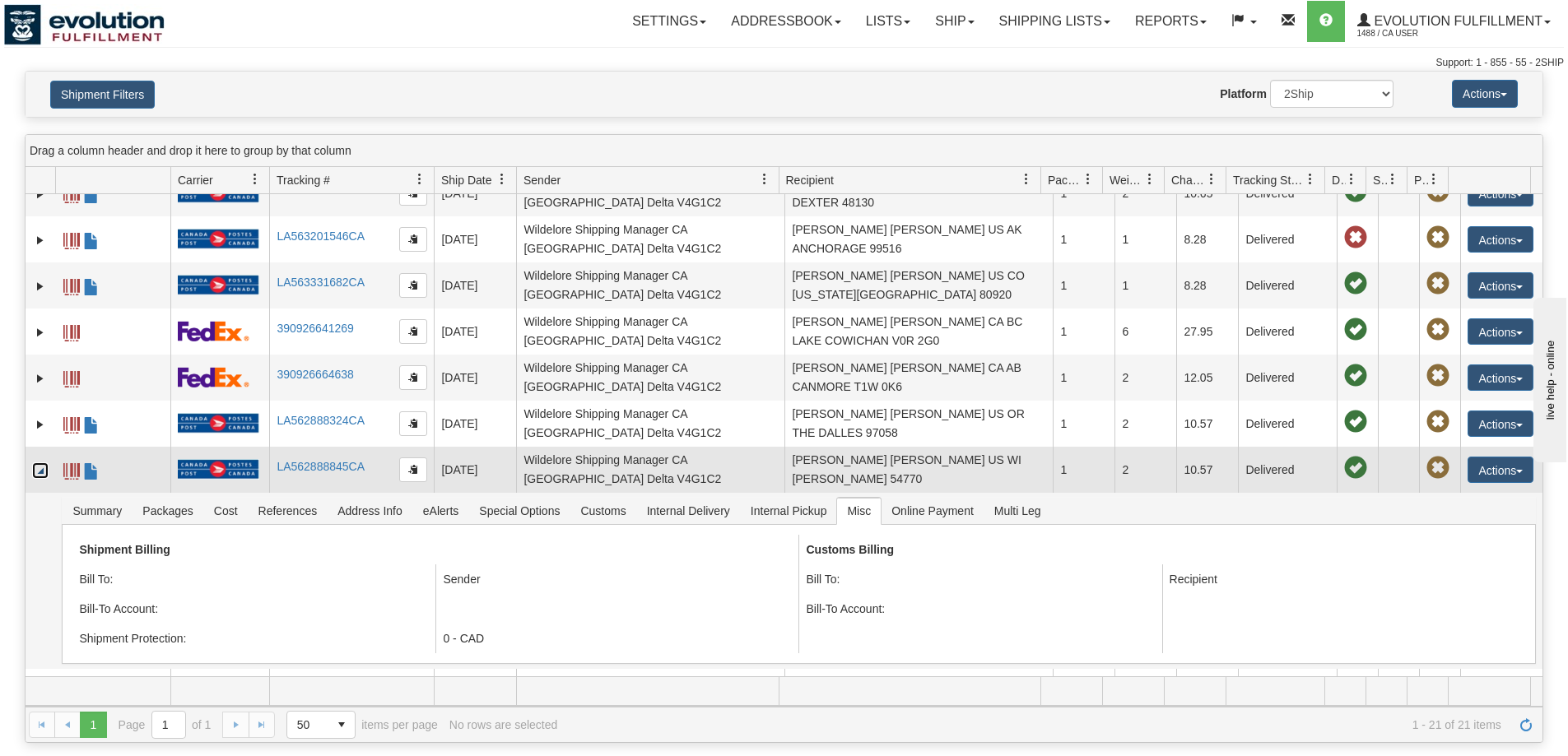
click at [42, 463] on link "Collapse" at bounding box center [40, 470] width 16 height 16
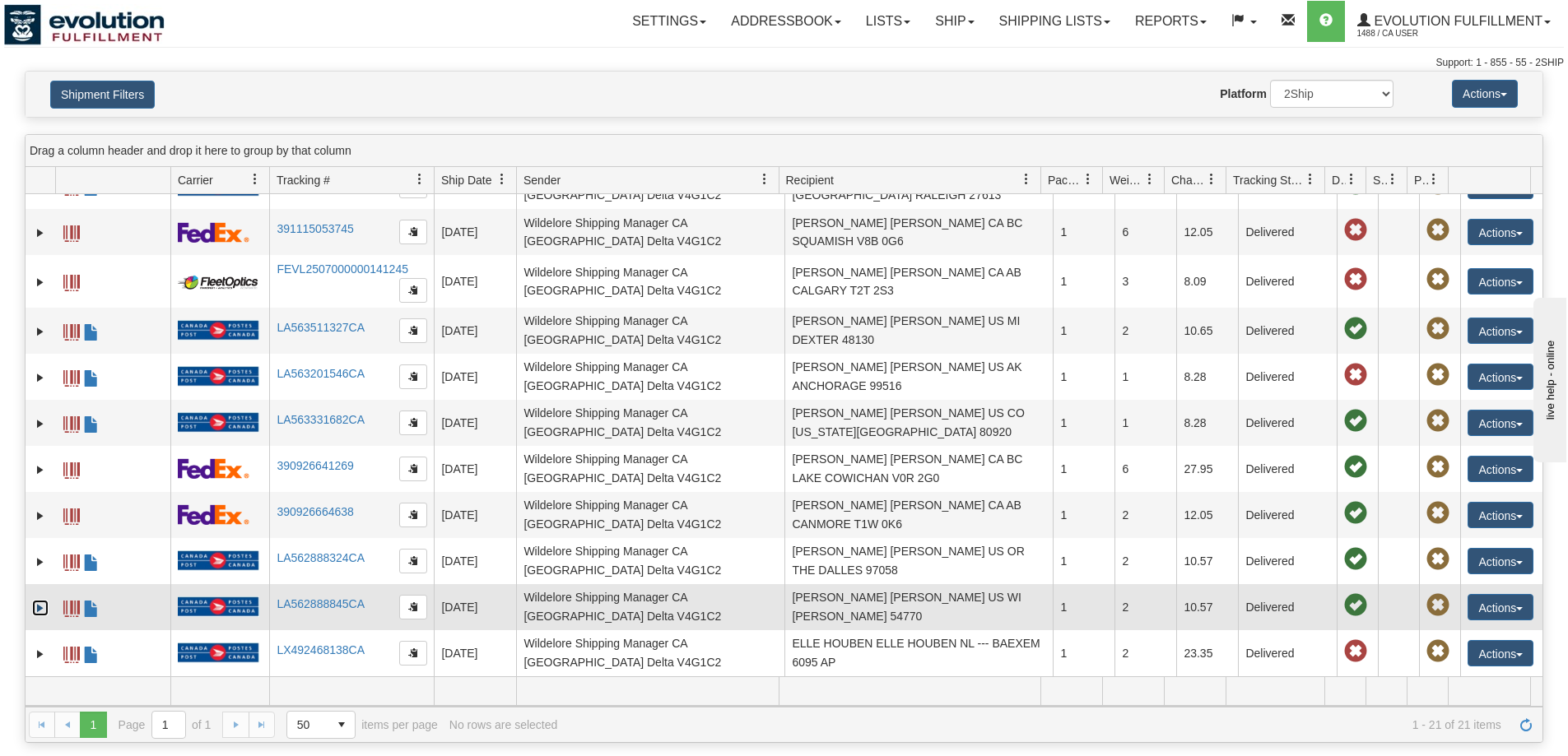
scroll to position [510, 0]
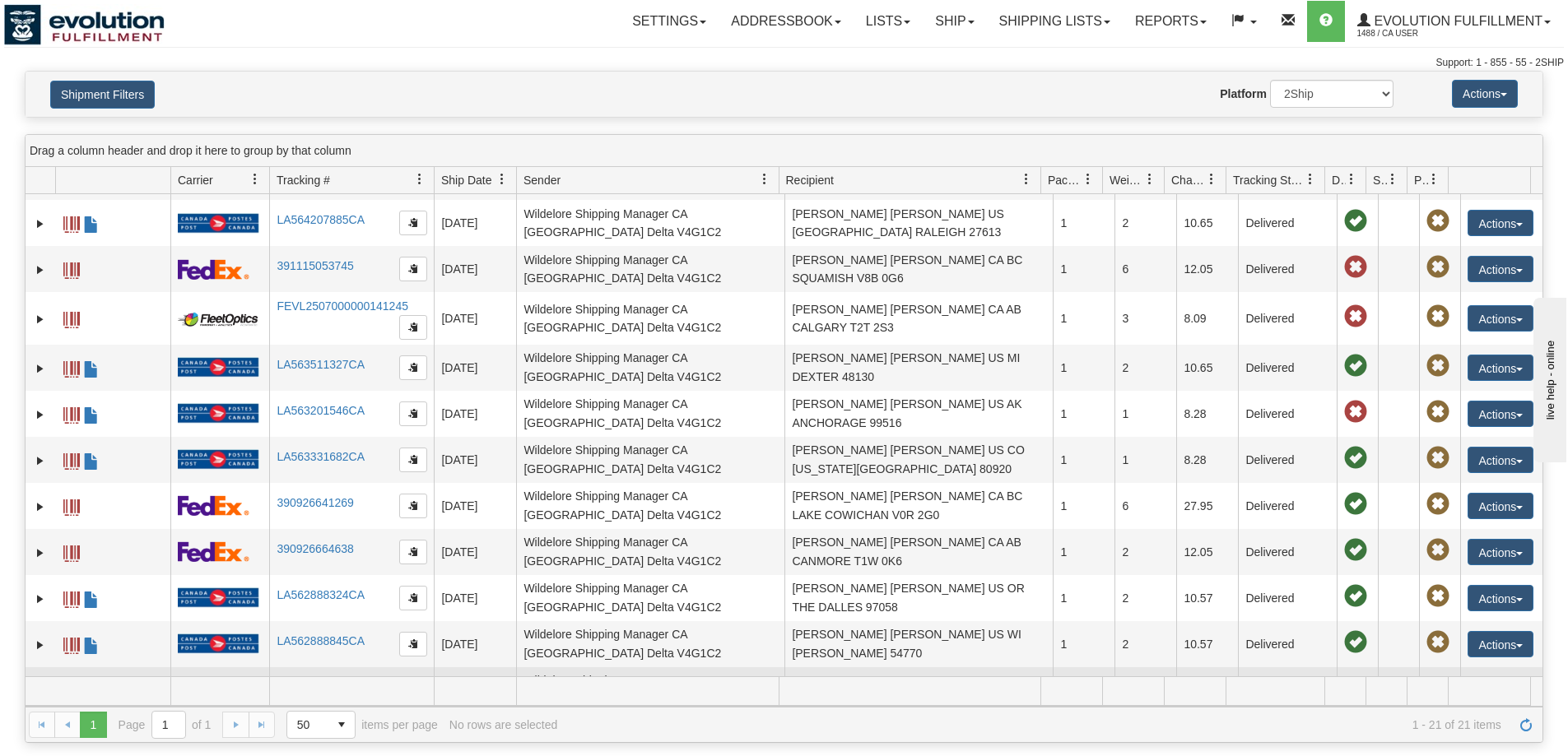
click at [42, 683] on link "Expand" at bounding box center [40, 691] width 16 height 16
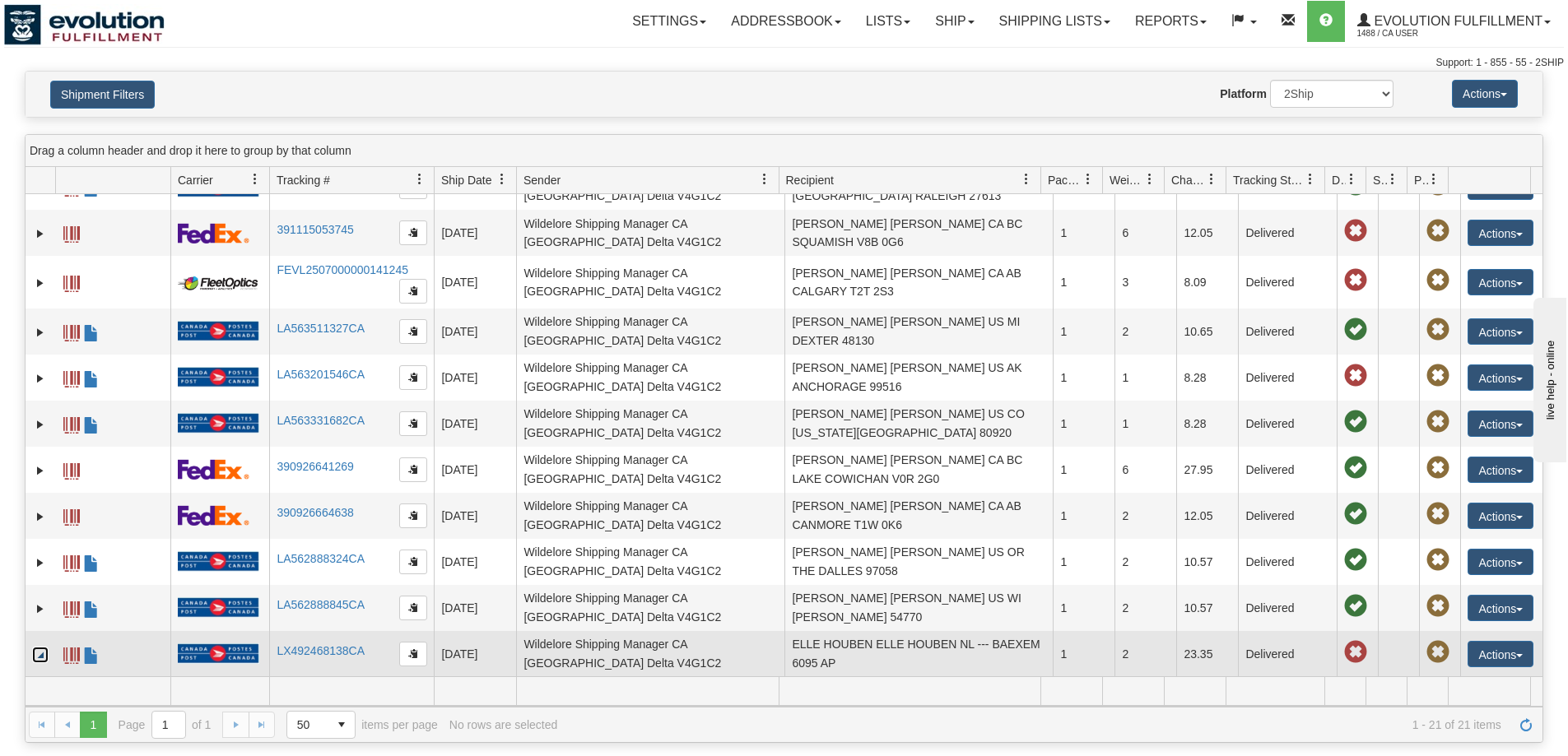
scroll to position [548, 0]
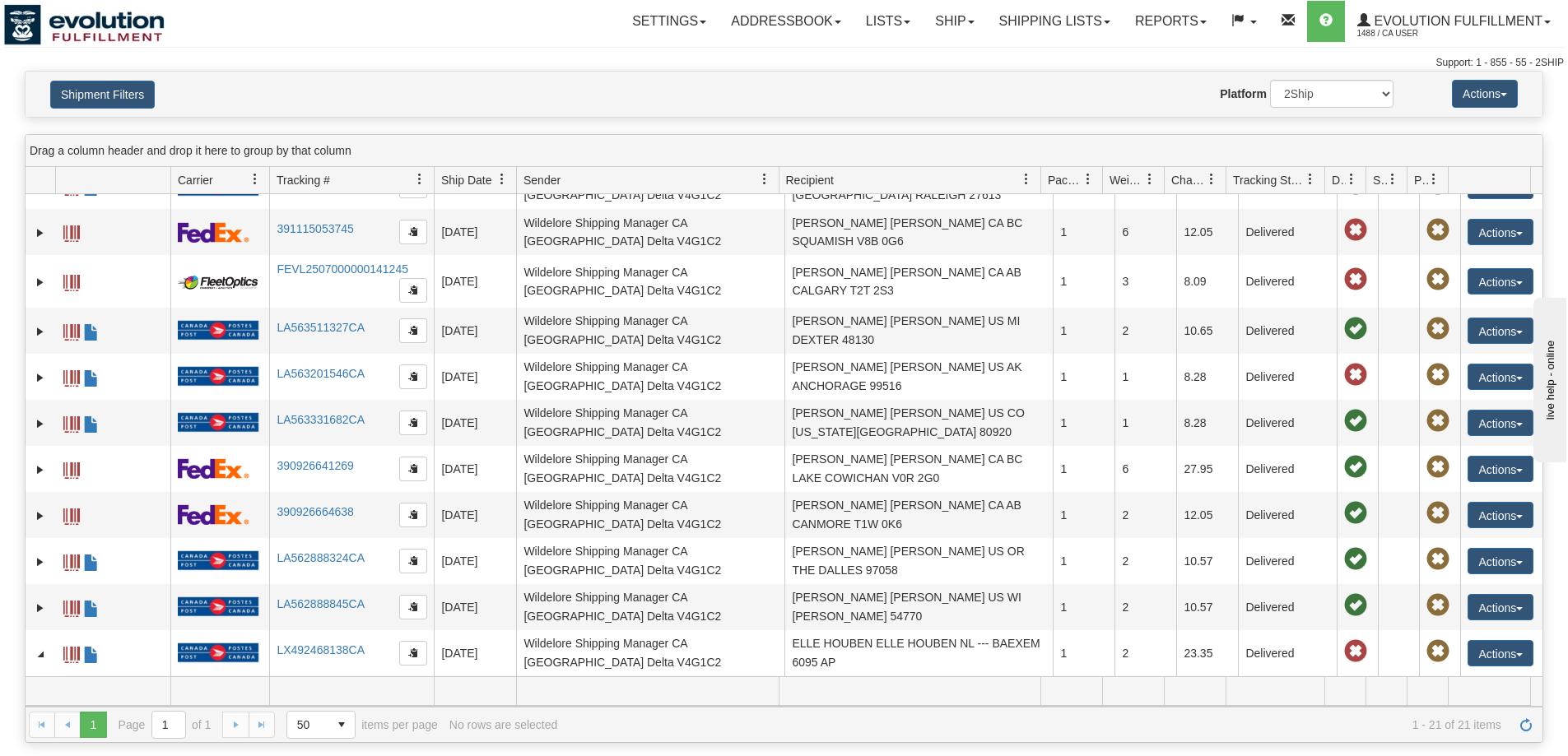
click at [859, 681] on span "Misc" at bounding box center [858, 694] width 43 height 26
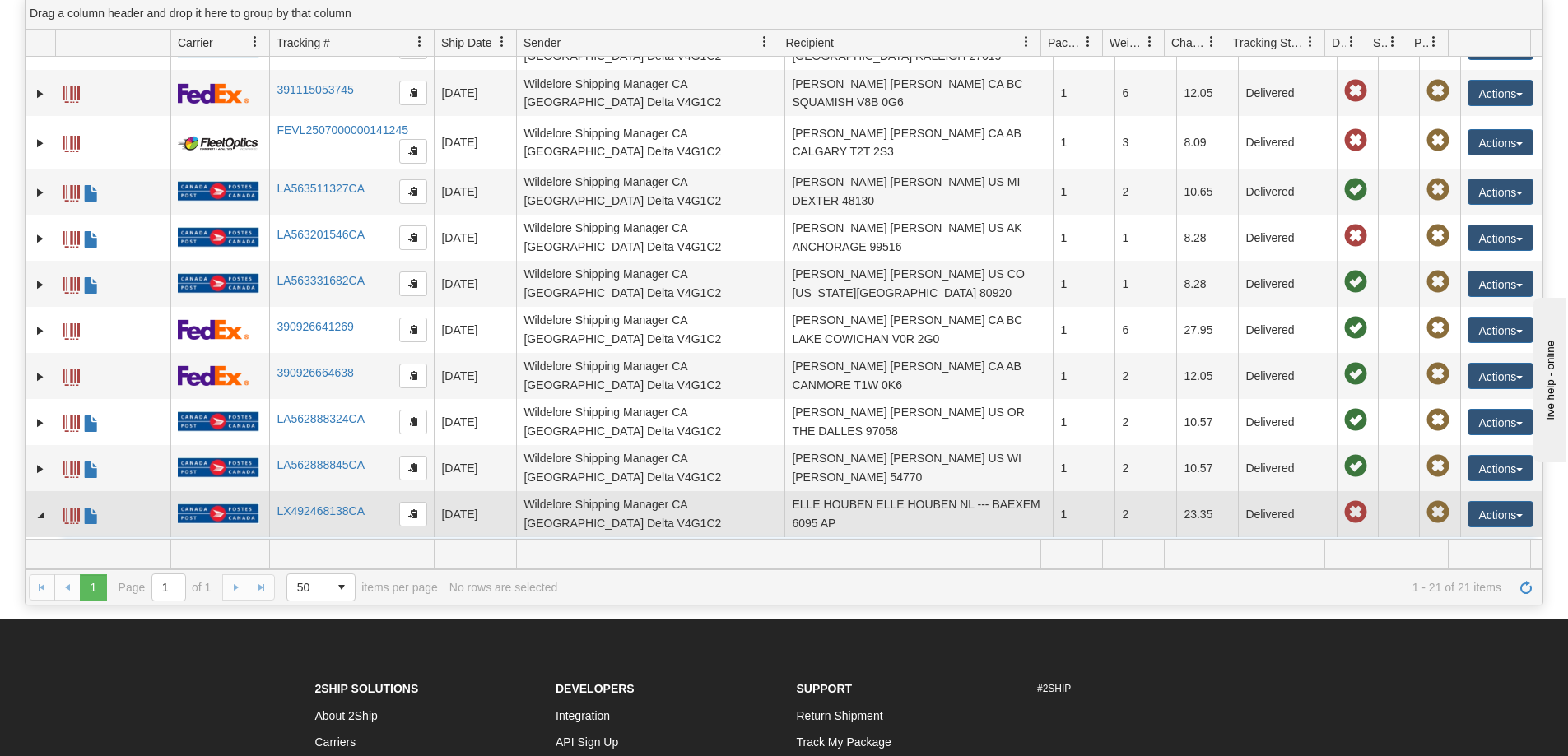
scroll to position [687, 0]
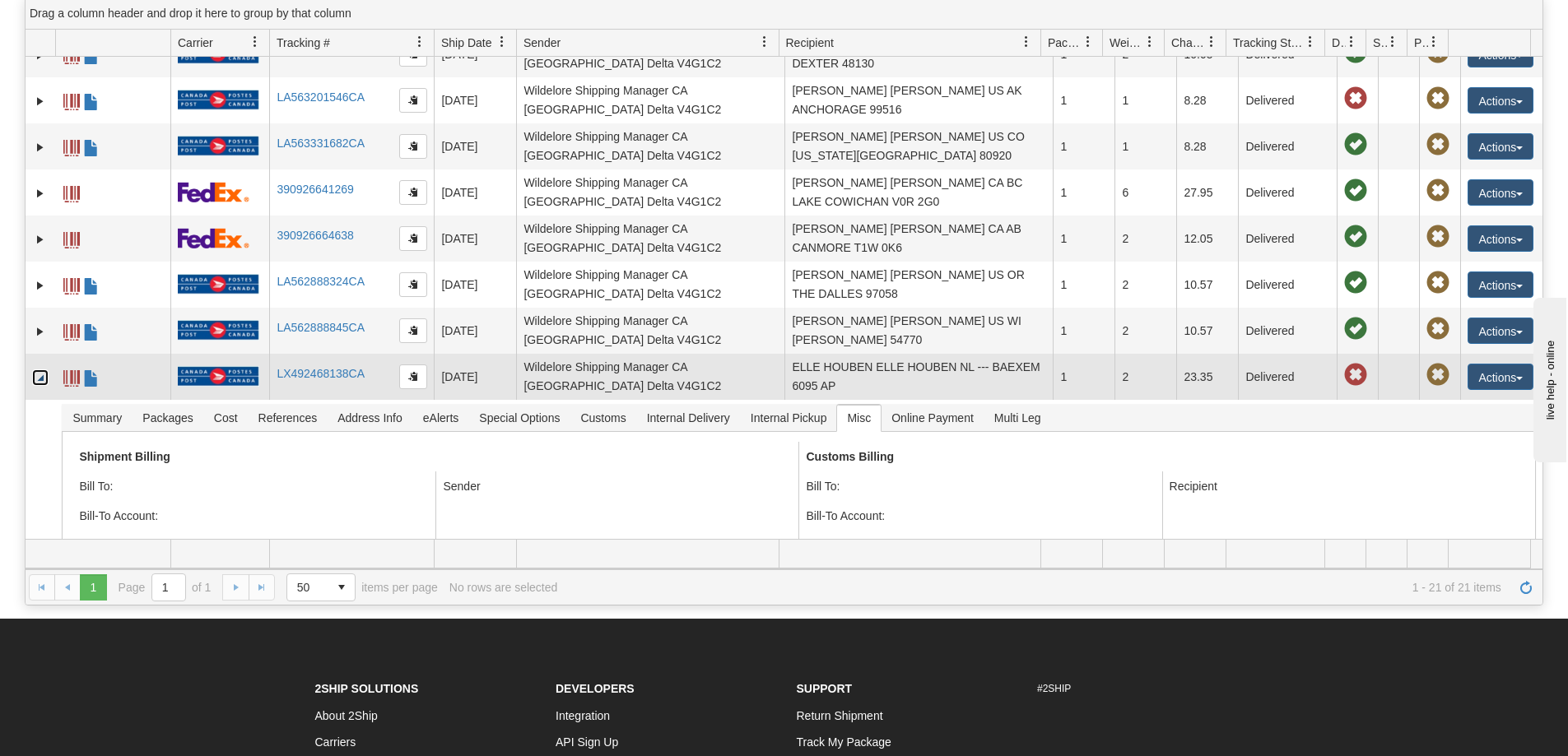
click at [43, 370] on link "Collapse" at bounding box center [40, 377] width 16 height 16
